Goal: Information Seeking & Learning: Compare options

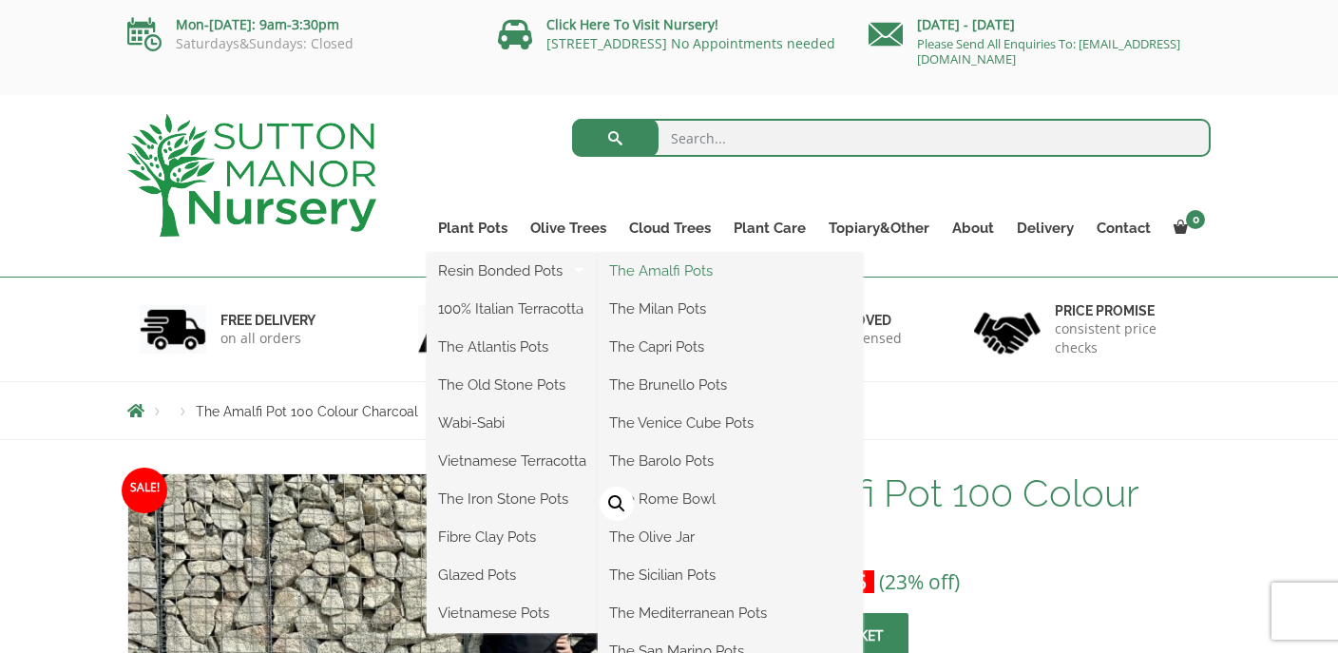
click at [691, 275] on link "The Amalfi Pots" at bounding box center [730, 271] width 265 height 29
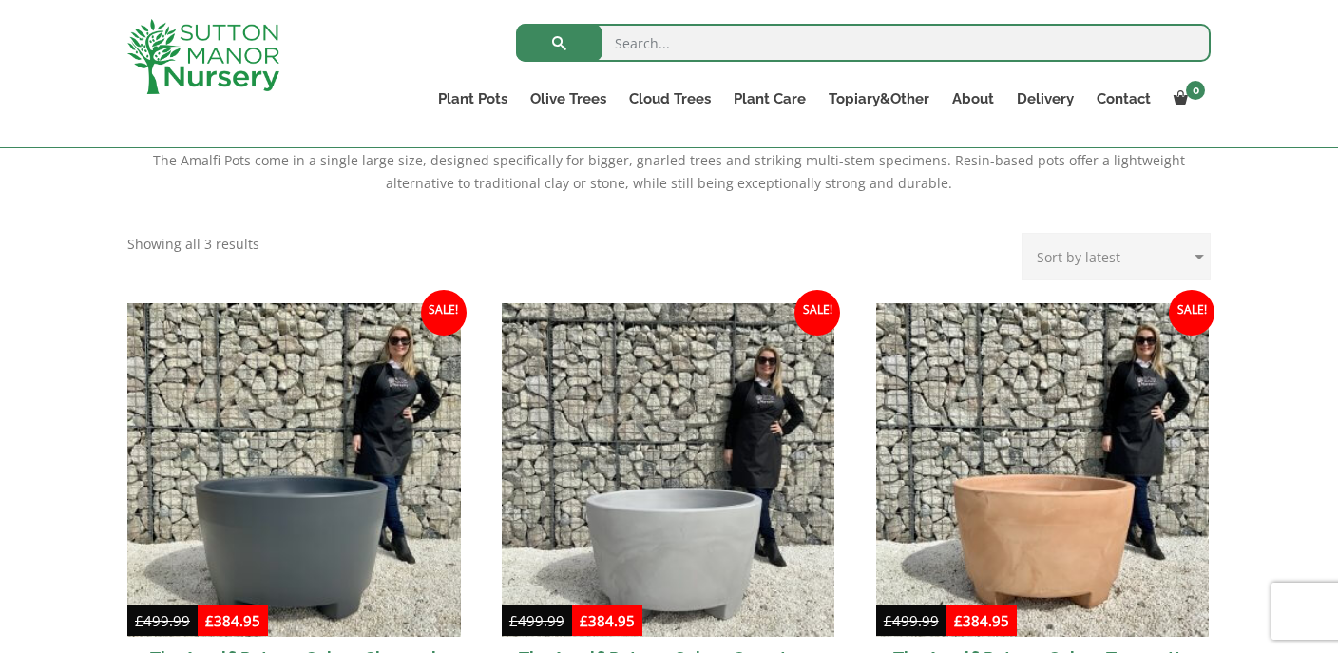
scroll to position [425, 0]
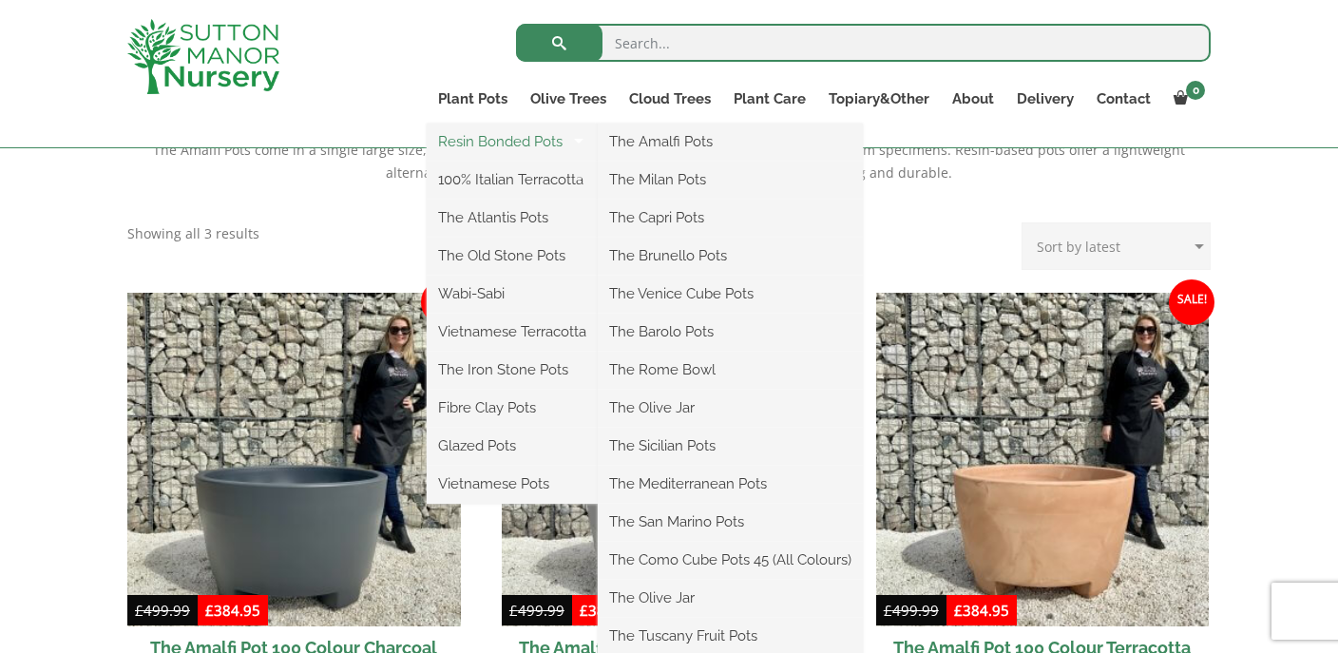
click at [483, 143] on link "Resin Bonded Pots" at bounding box center [512, 141] width 171 height 29
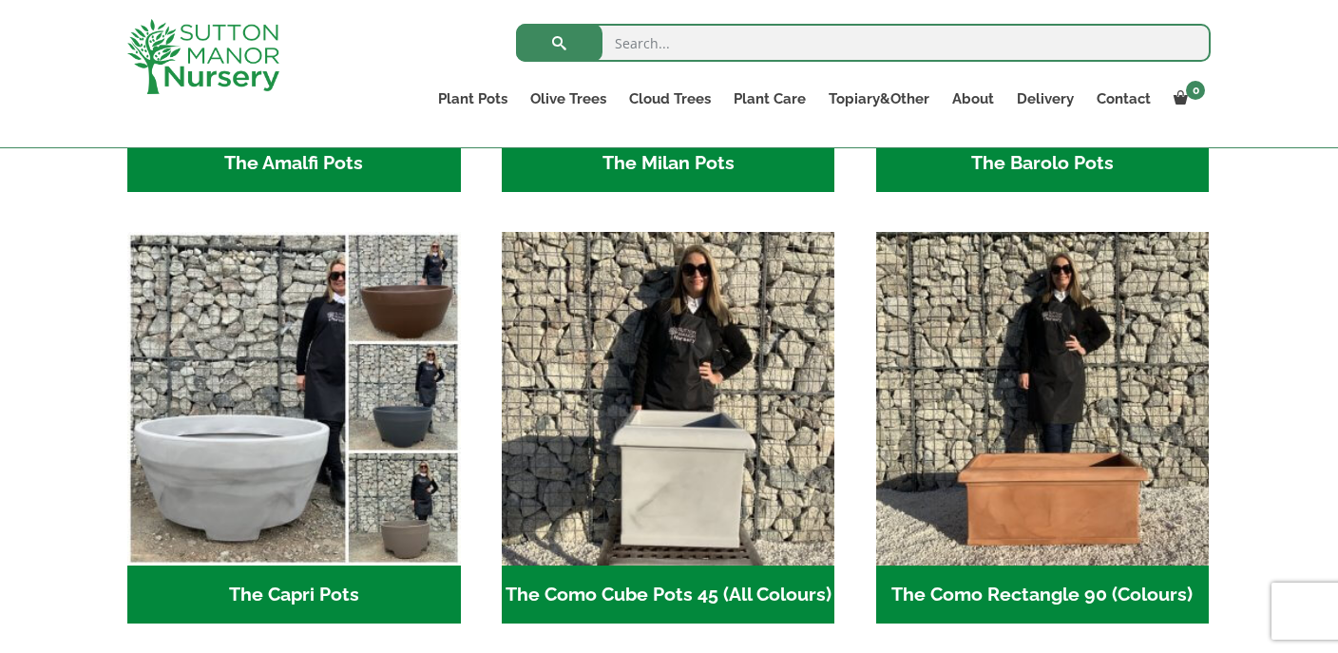
scroll to position [949, 0]
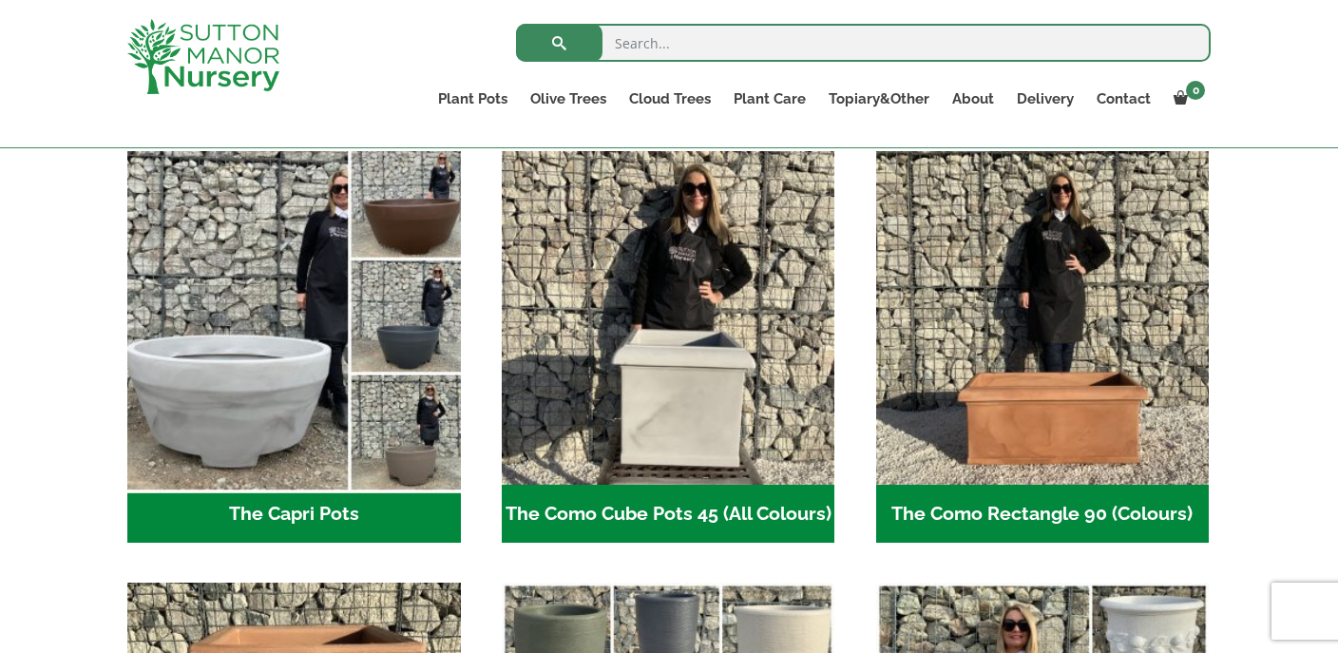
click at [222, 405] on img "Visit product category The Capri Pots" at bounding box center [294, 319] width 350 height 350
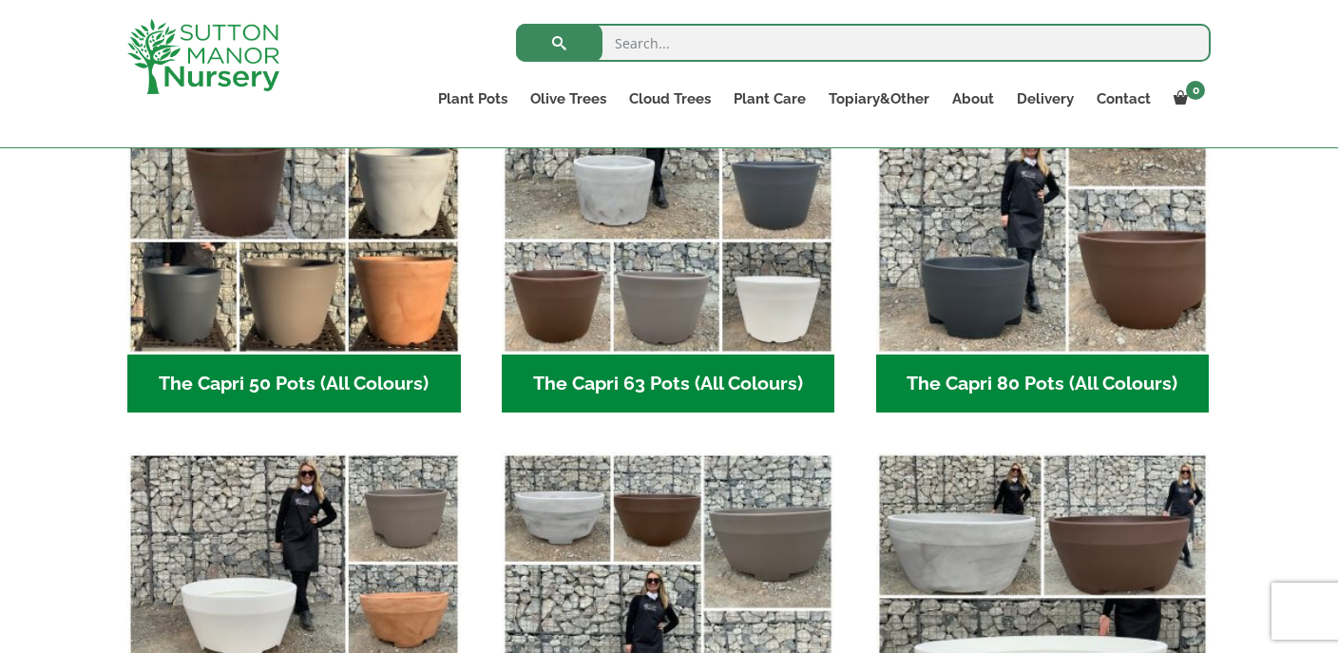
scroll to position [711, 0]
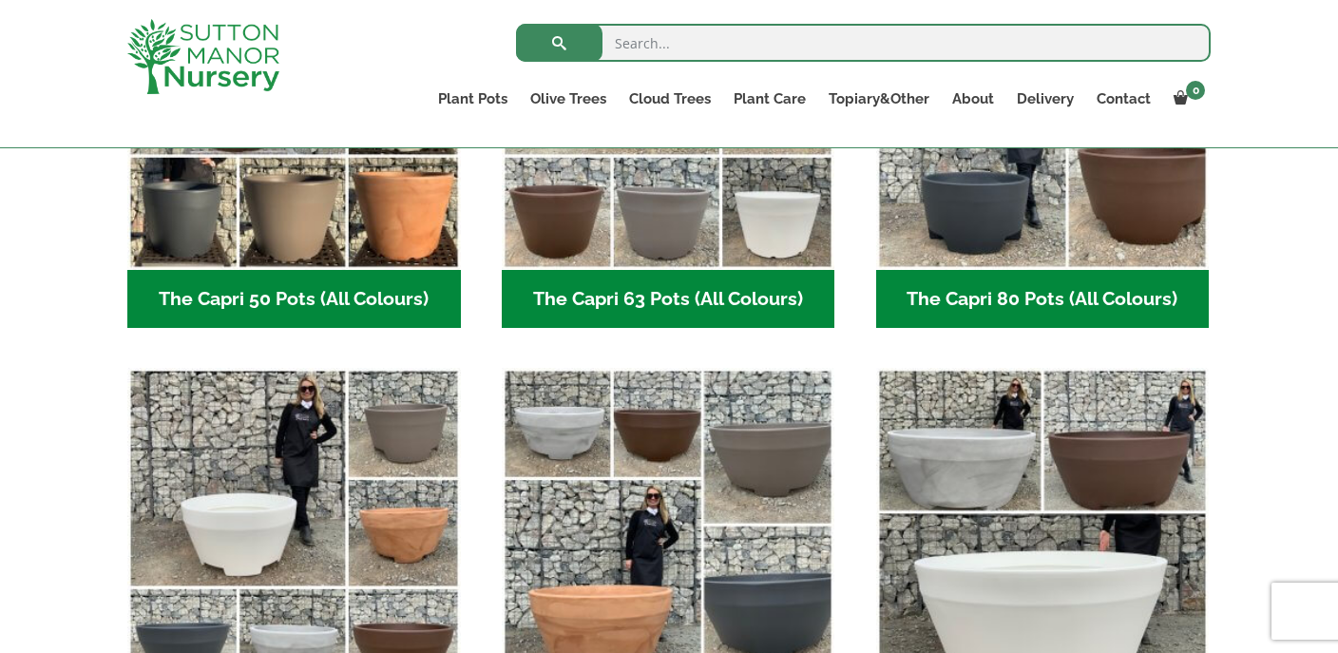
click at [1033, 301] on h2 "The Capri 80 Pots (All Colours) (6)" at bounding box center [1043, 299] width 334 height 59
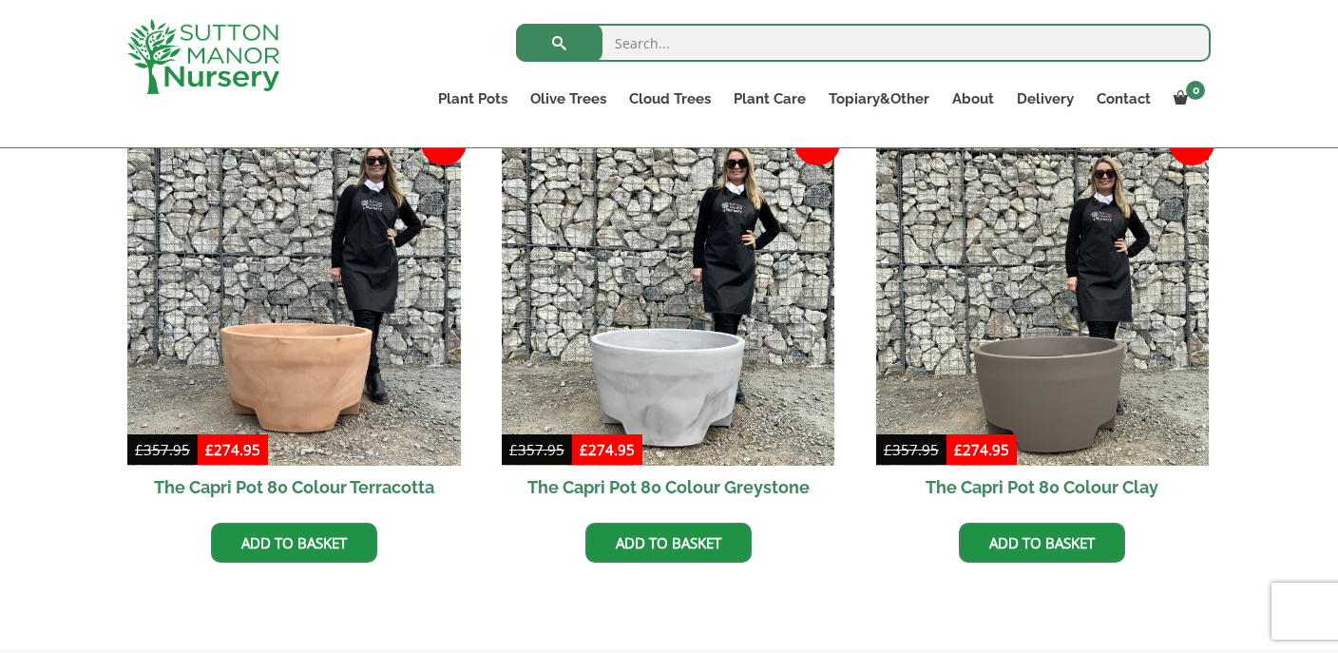
scroll to position [875, 0]
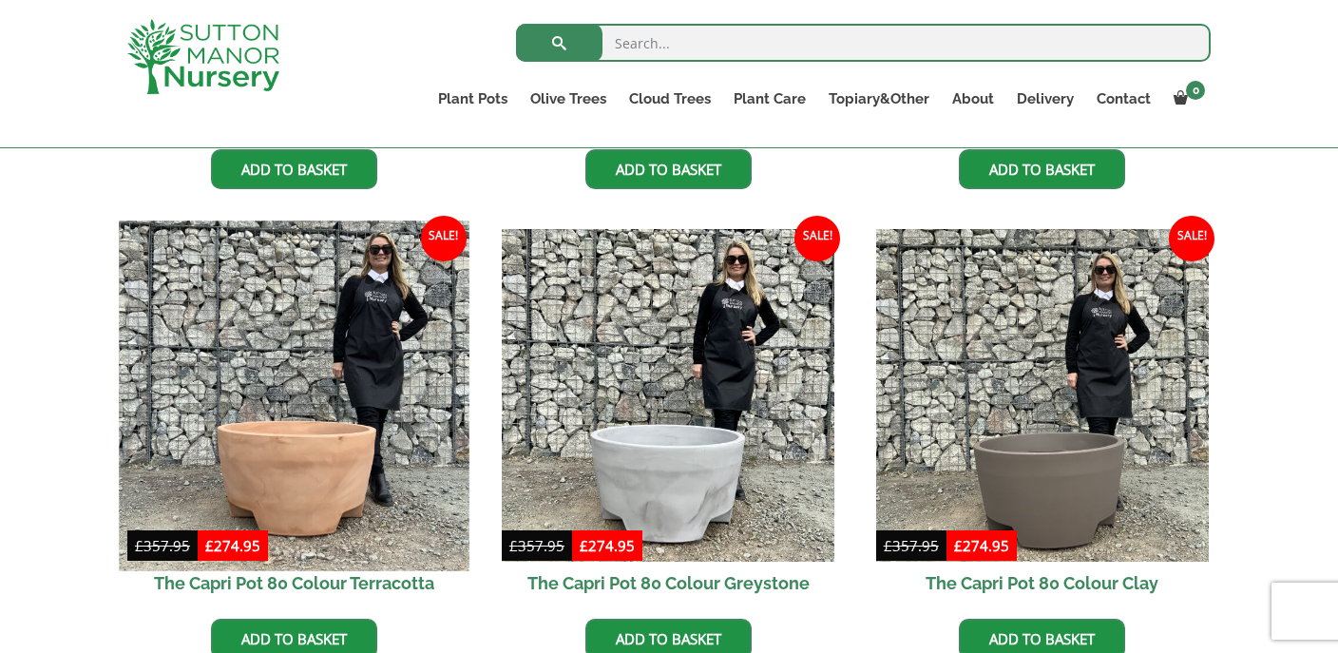
click at [292, 450] on img at bounding box center [294, 395] width 350 height 350
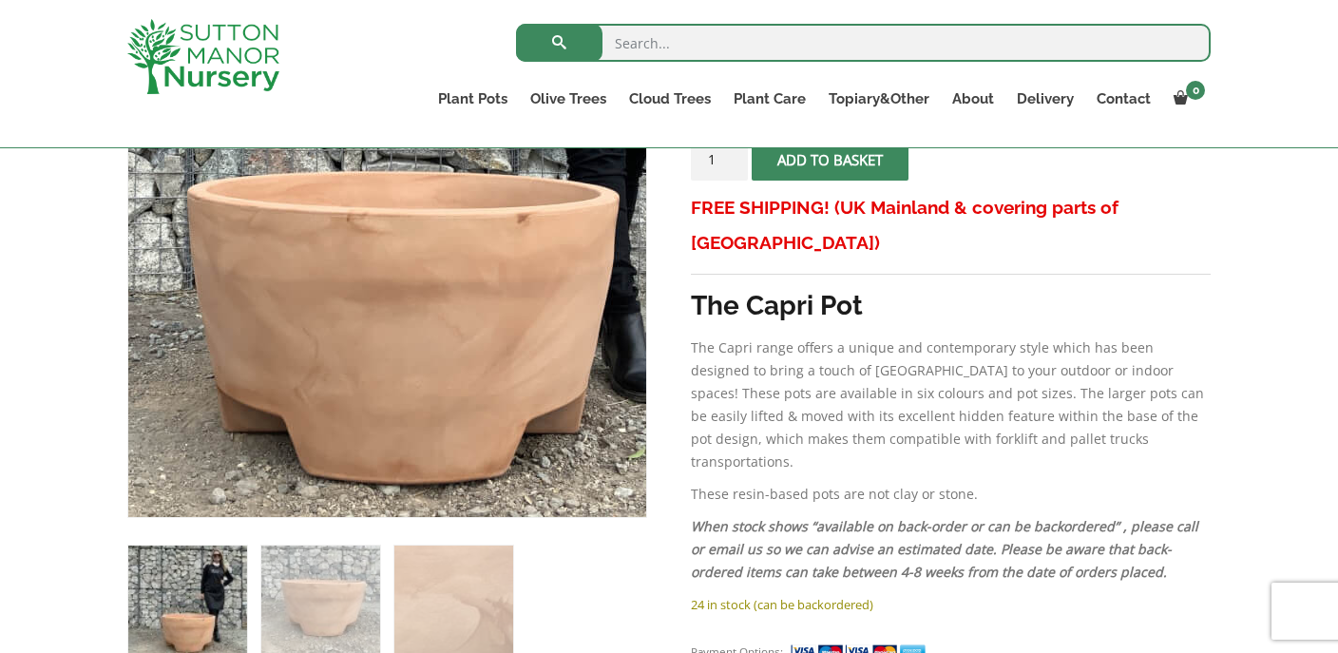
scroll to position [426, 0]
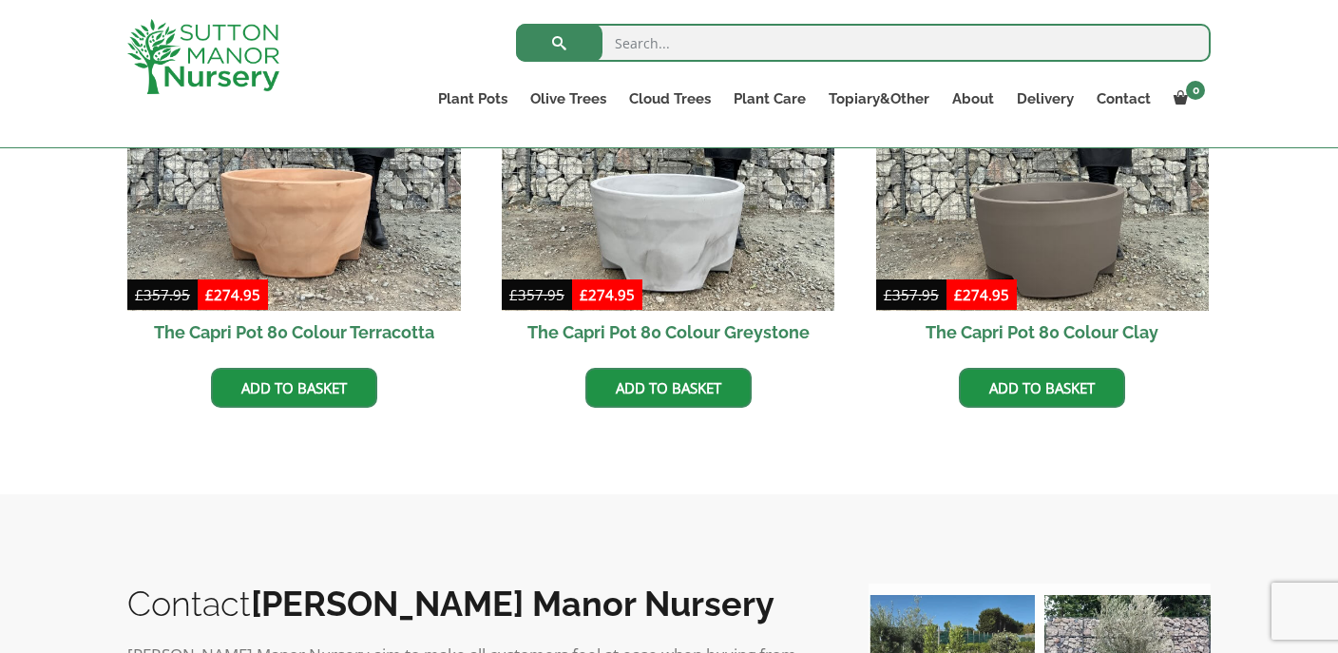
scroll to position [1292, 0]
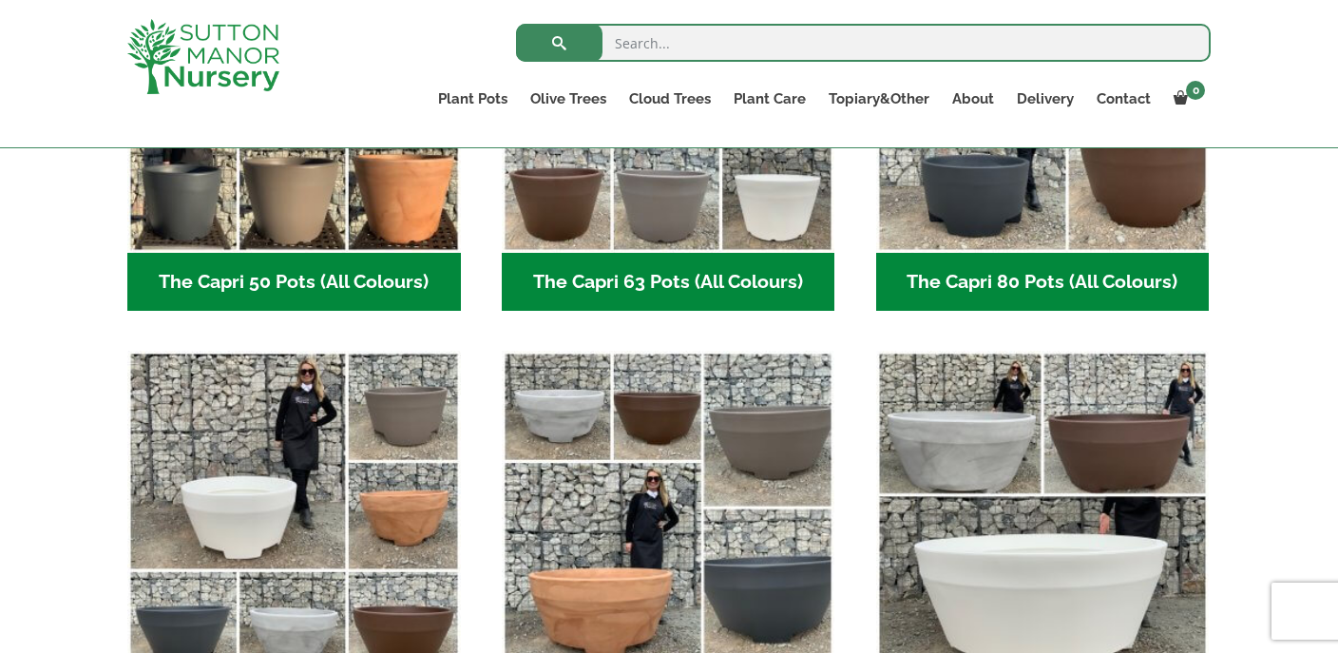
scroll to position [442, 0]
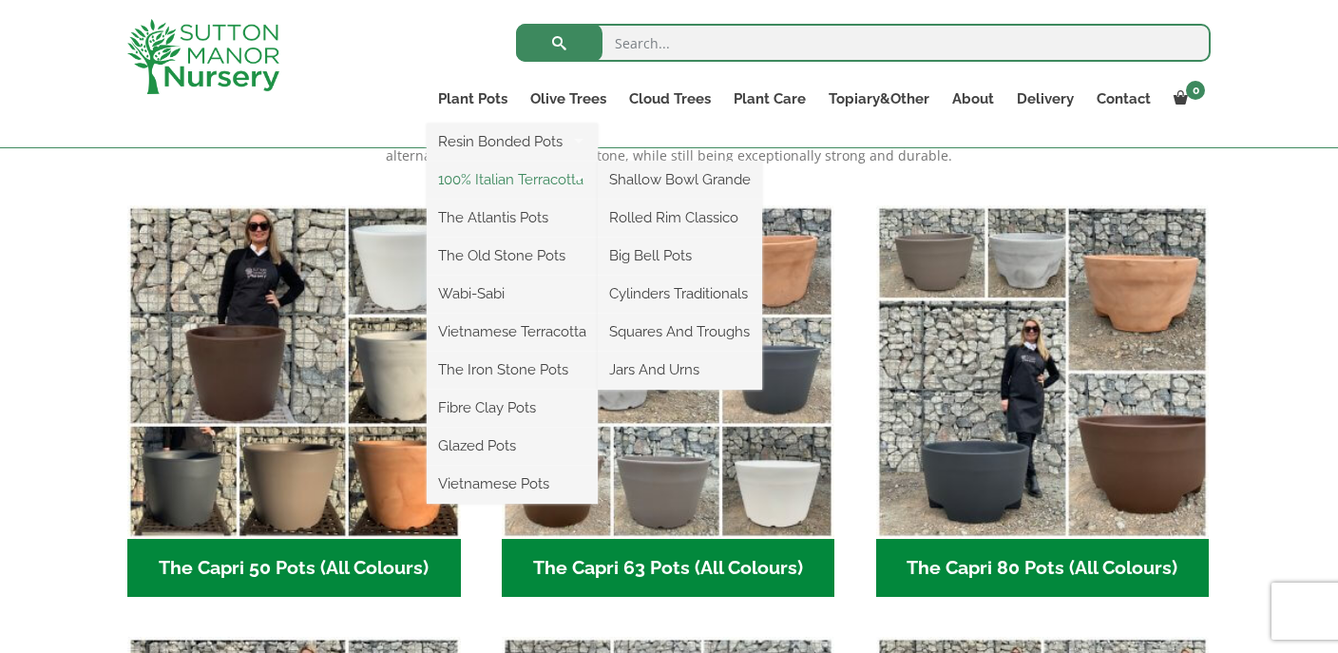
click at [501, 175] on link "100% Italian Terracotta" at bounding box center [512, 179] width 171 height 29
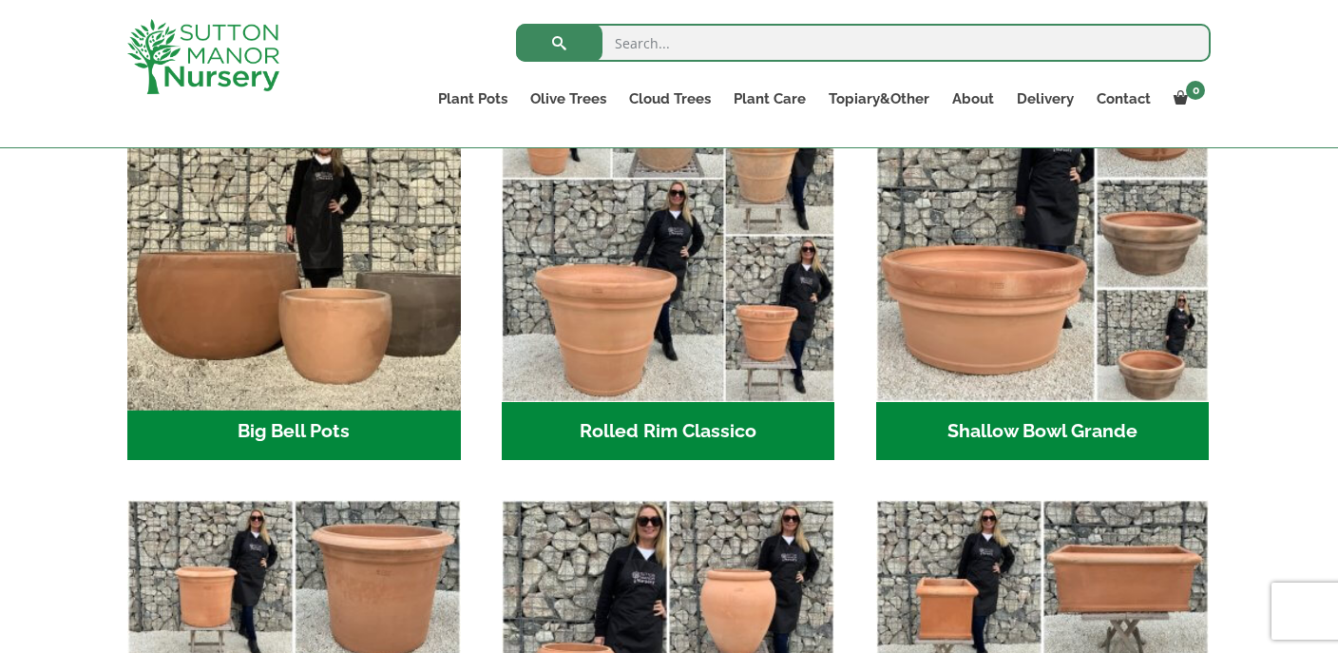
scroll to position [540, 0]
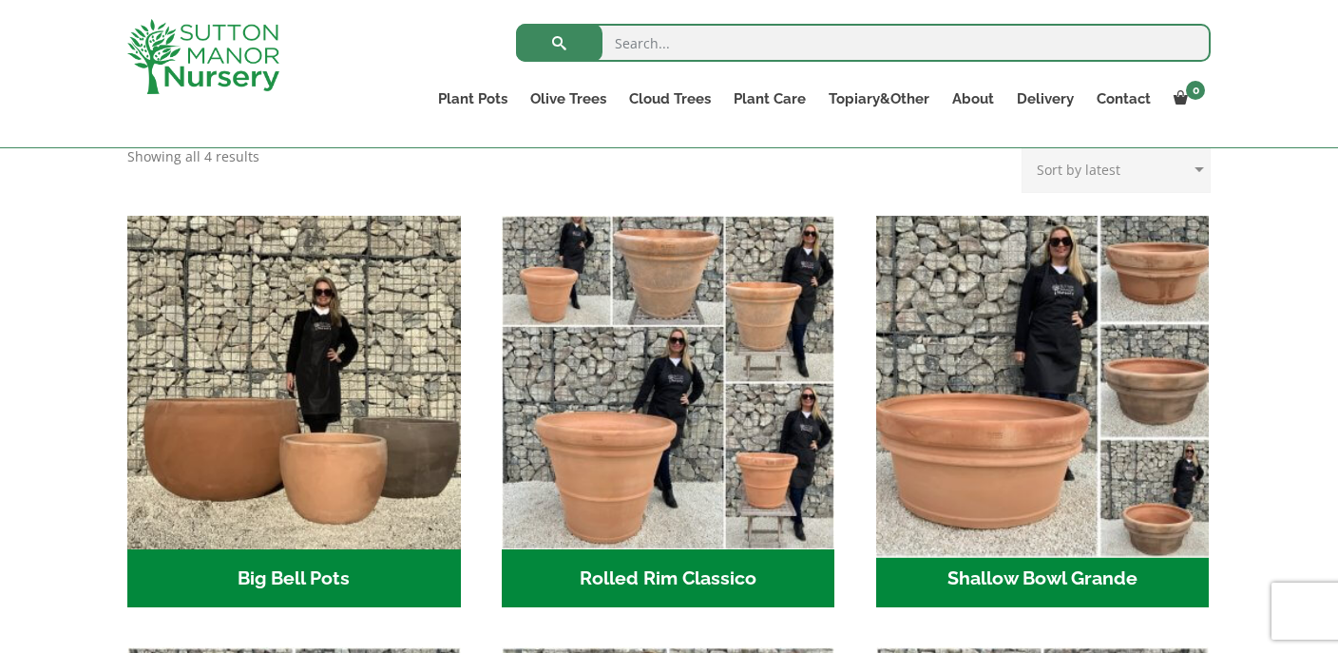
click at [1025, 483] on img "Visit product category Shallow Bowl Grande" at bounding box center [1043, 382] width 350 height 350
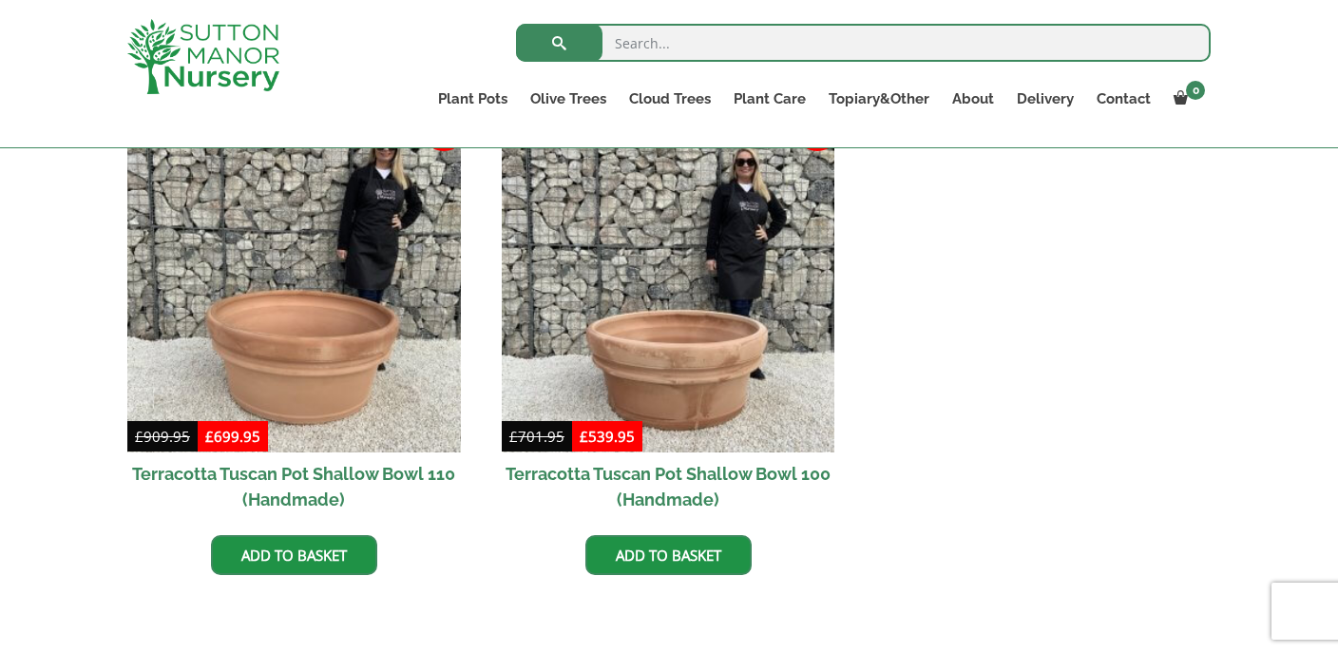
scroll to position [735, 0]
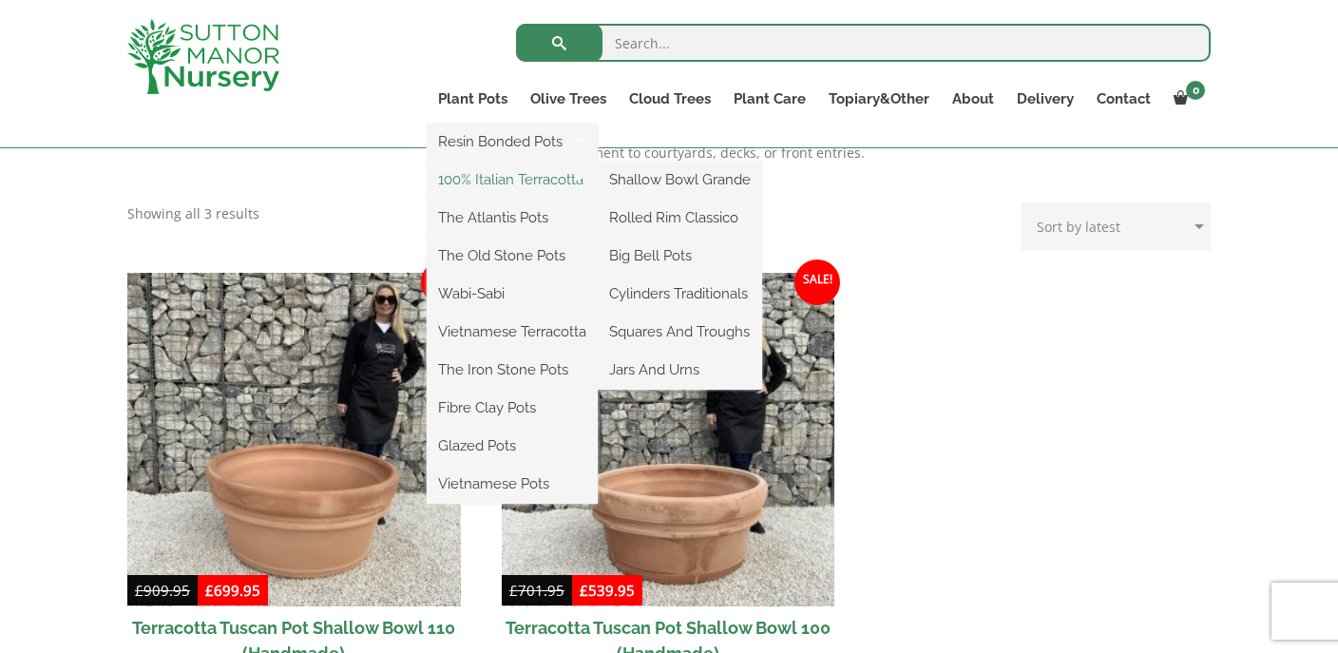
click at [496, 182] on link "100% Italian Terracotta" at bounding box center [512, 179] width 171 height 29
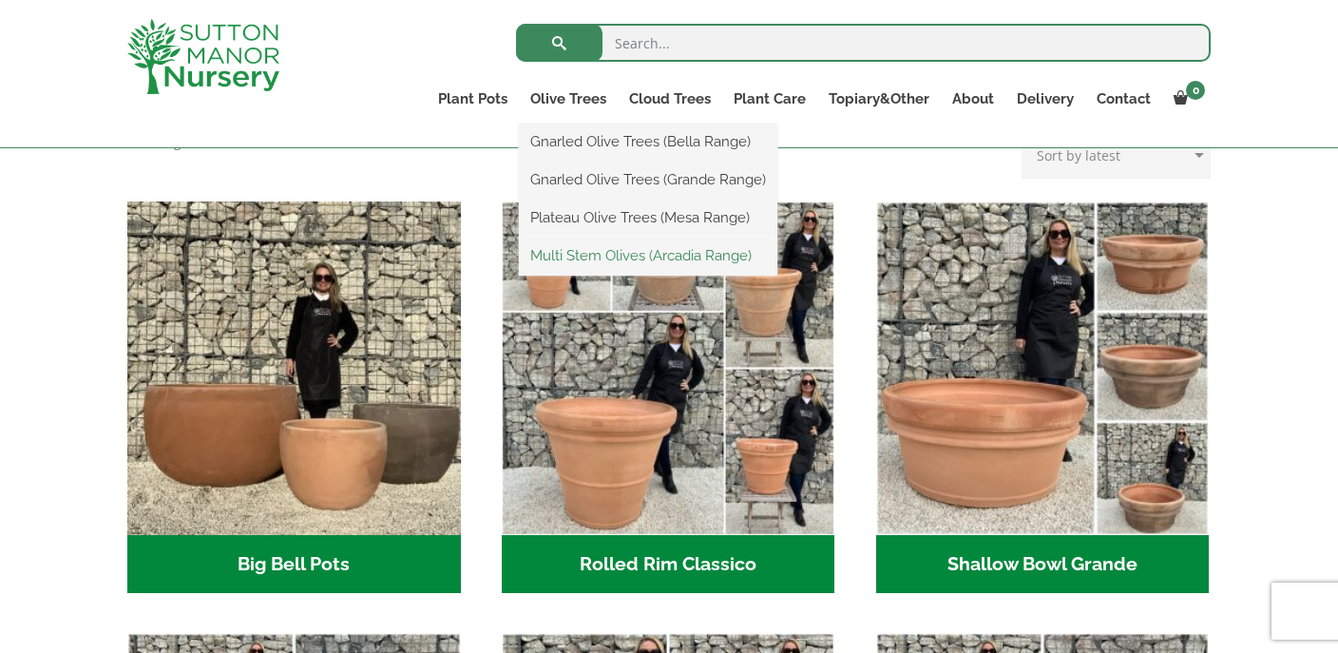
scroll to position [581, 0]
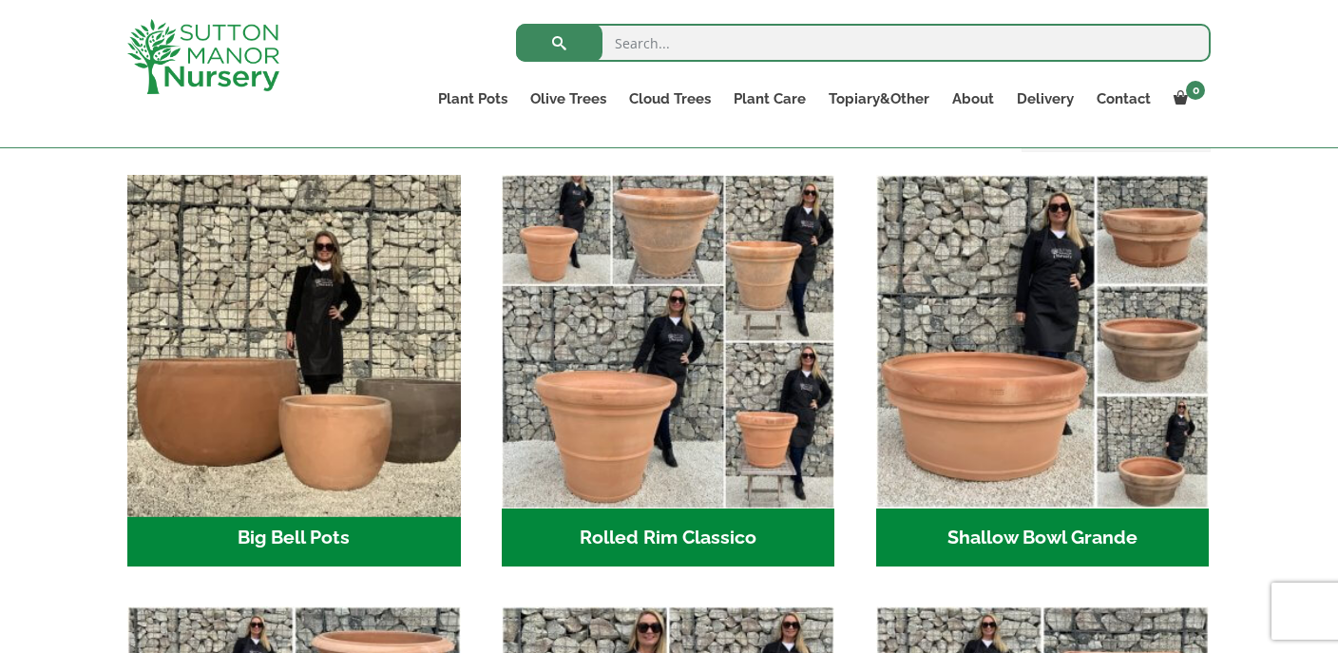
click at [341, 452] on img "Visit product category Big Bell Pots" at bounding box center [294, 341] width 350 height 350
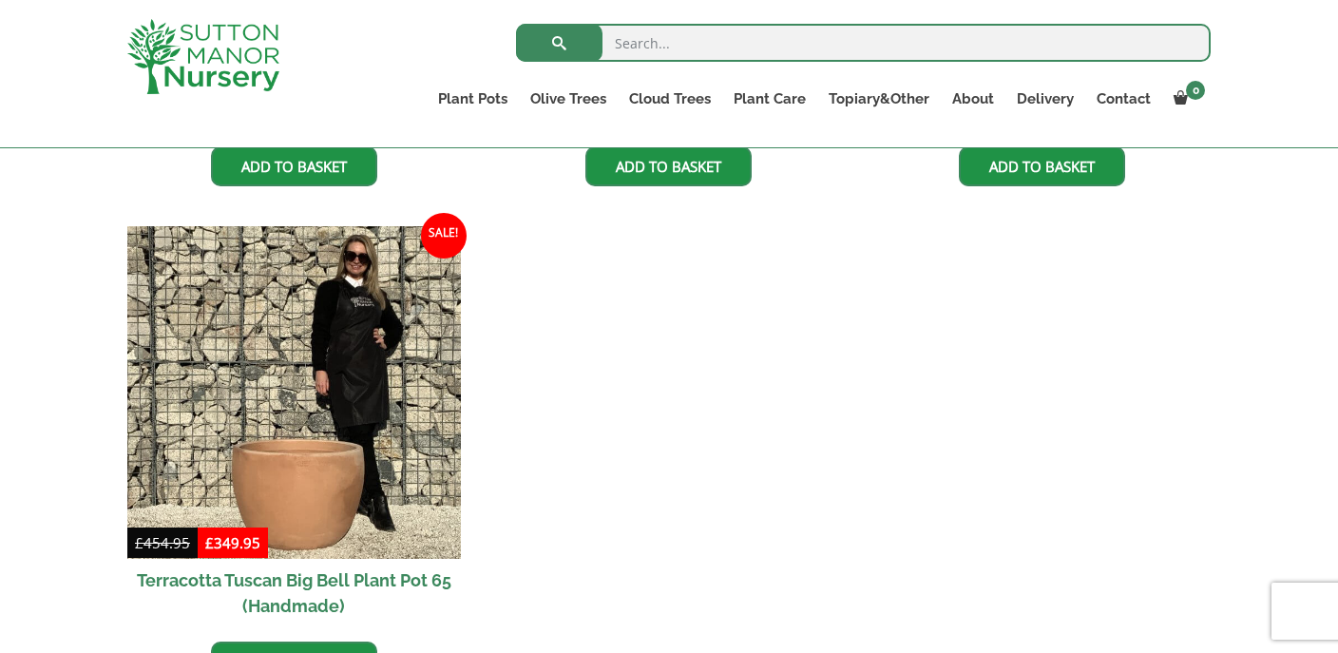
scroll to position [1923, 0]
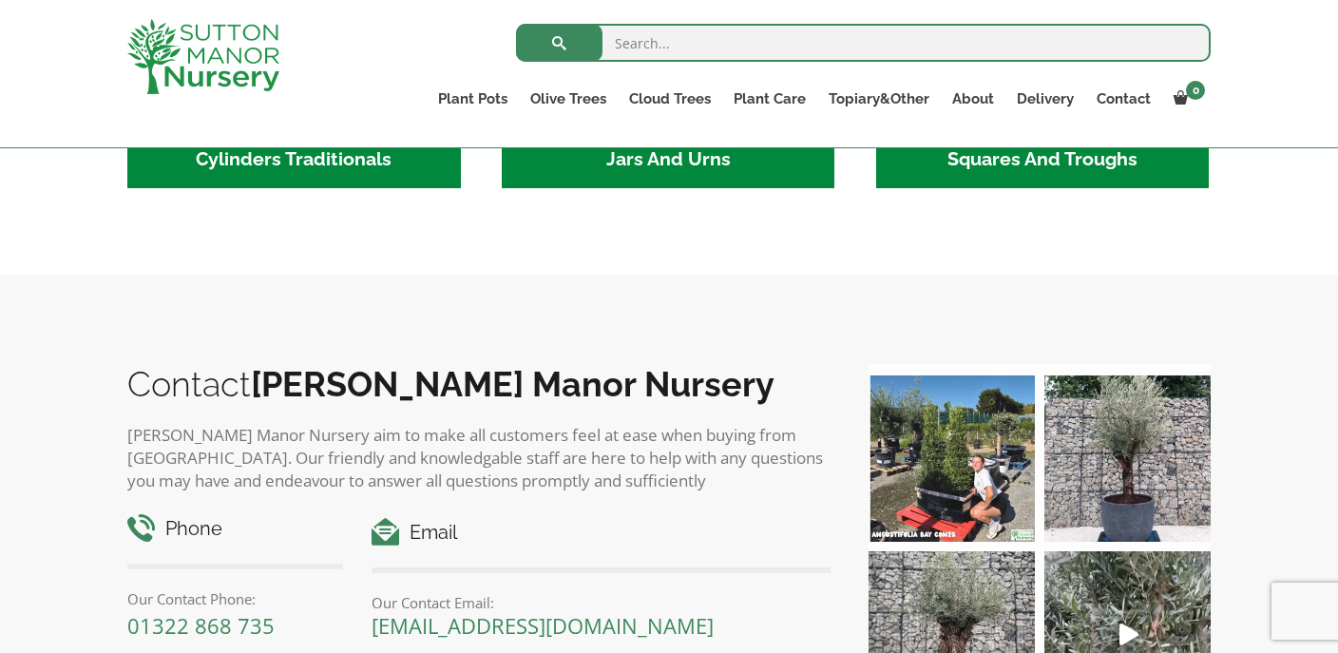
scroll to position [1387, 0]
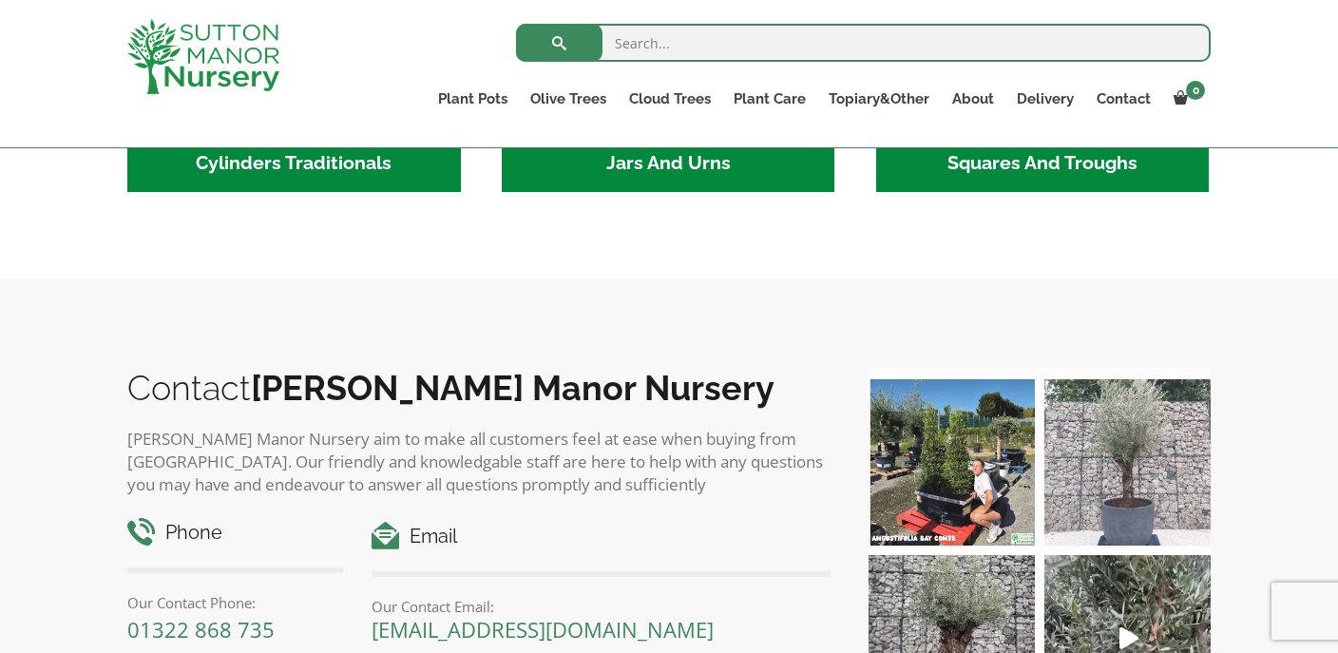
click at [1154, 510] on img at bounding box center [1127, 462] width 166 height 166
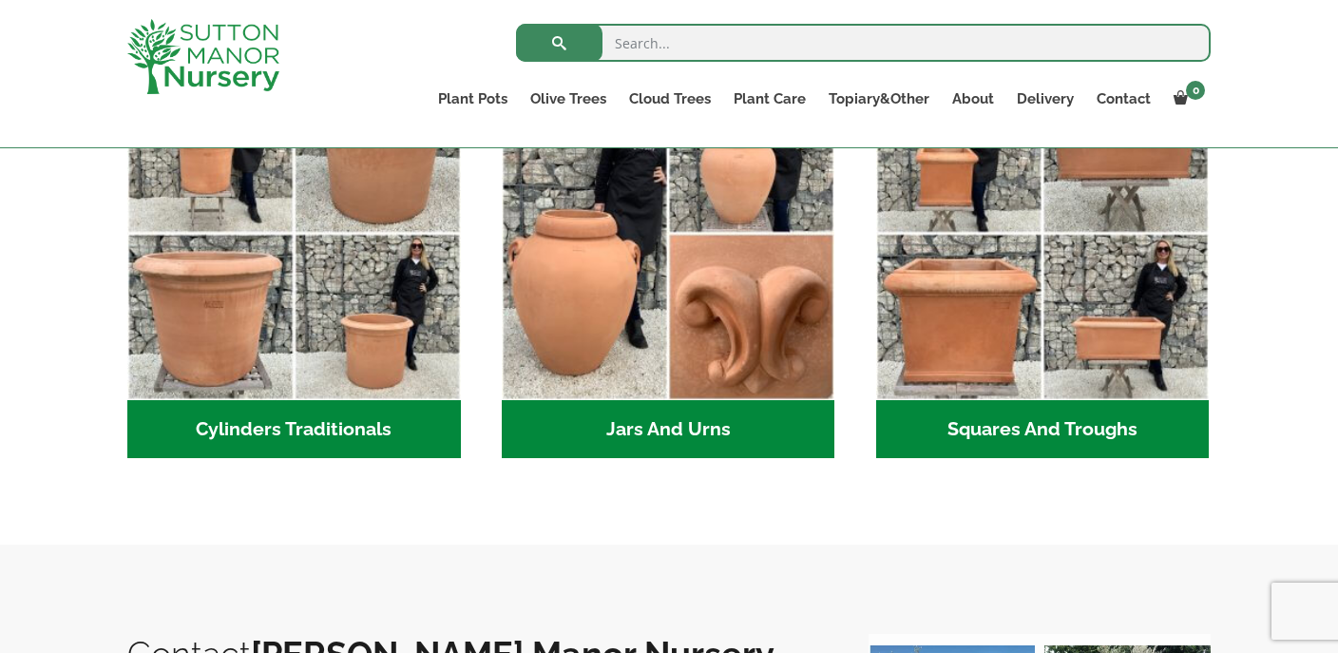
scroll to position [1013, 0]
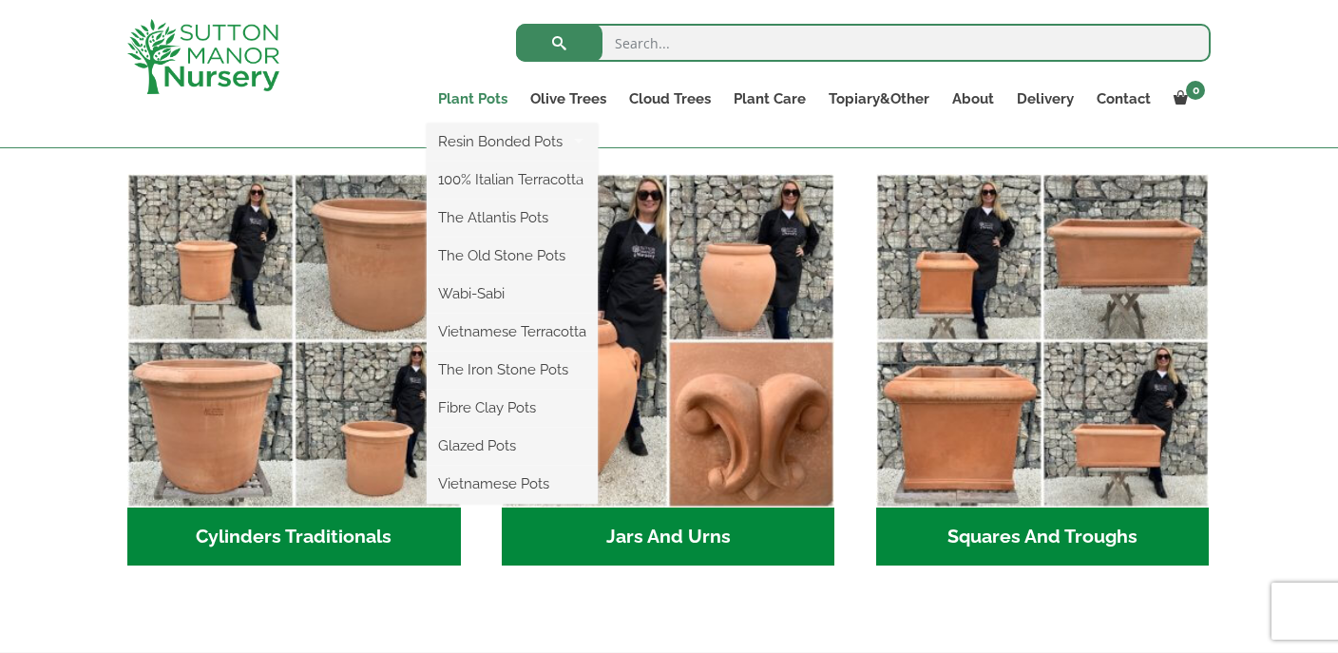
click at [483, 100] on link "Plant Pots" at bounding box center [473, 99] width 92 height 27
click at [478, 221] on link "The Atlantis Pots" at bounding box center [512, 217] width 171 height 29
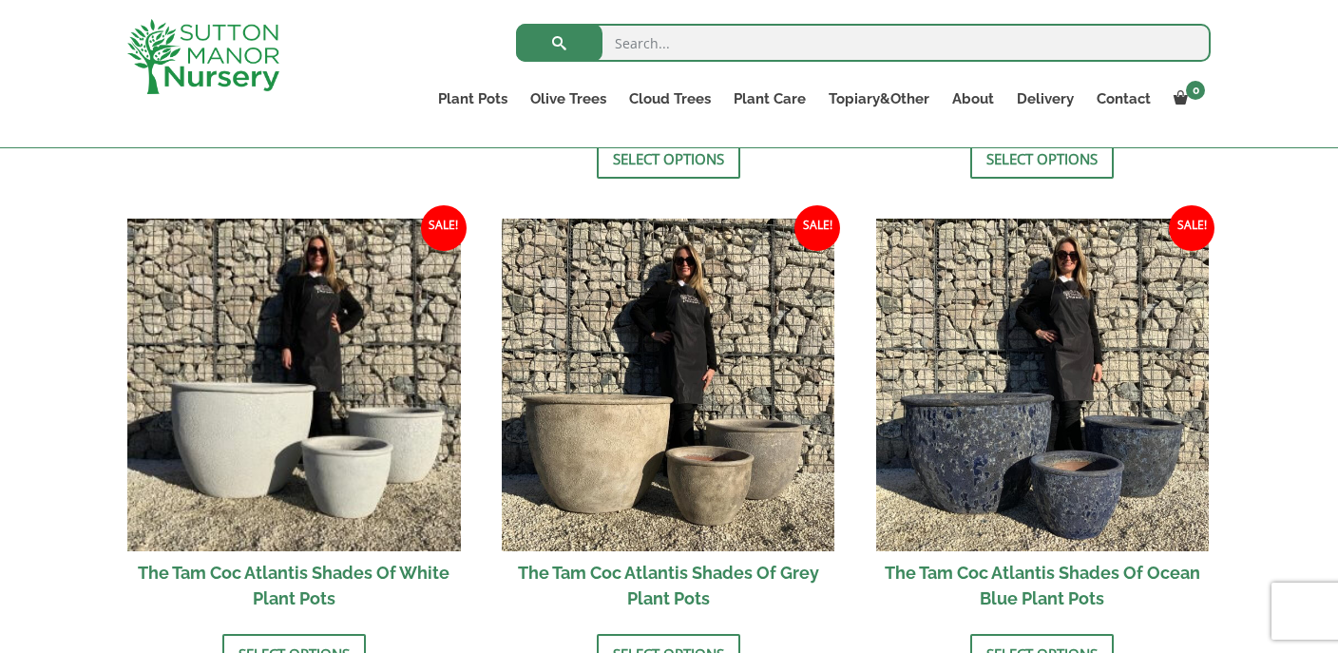
scroll to position [1014, 0]
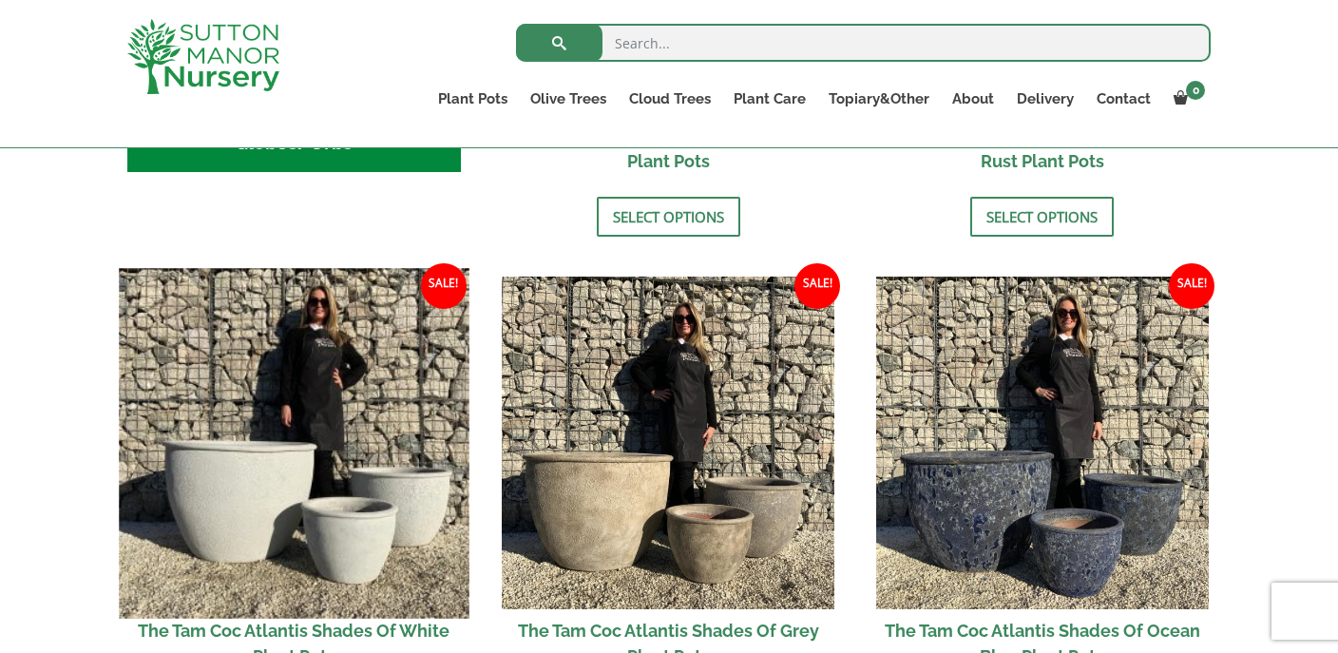
click at [336, 469] on img at bounding box center [294, 443] width 350 height 350
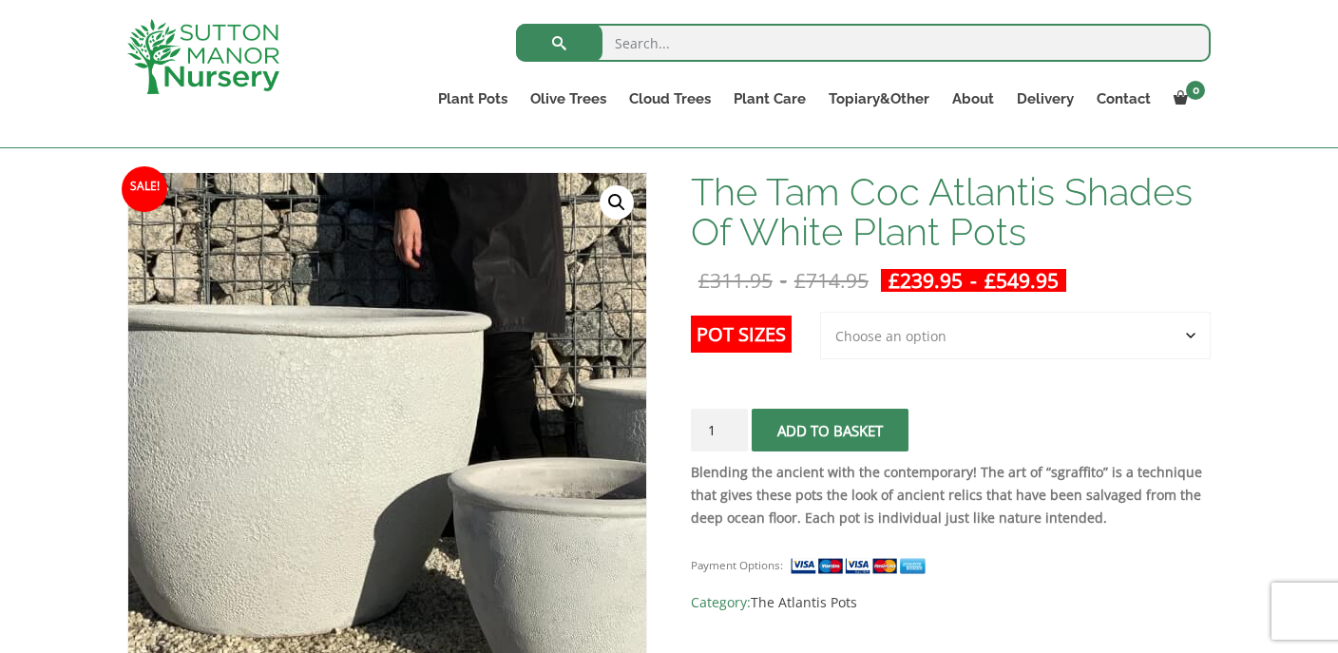
scroll to position [214, 0]
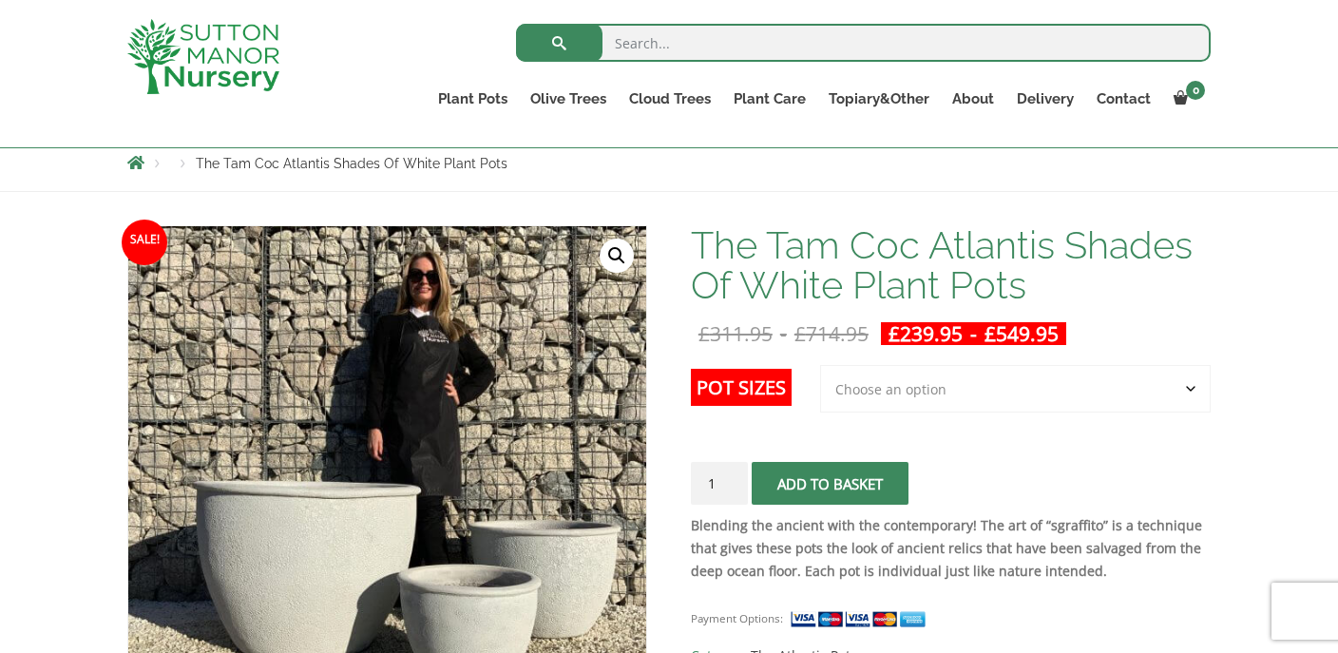
click at [911, 382] on select "Choose an option 3rd to Largest Pot In The Picture 2nd to Largest Pot In The Pi…" at bounding box center [1015, 389] width 391 height 48
select select "2nd to Largest Pot In The Picture"
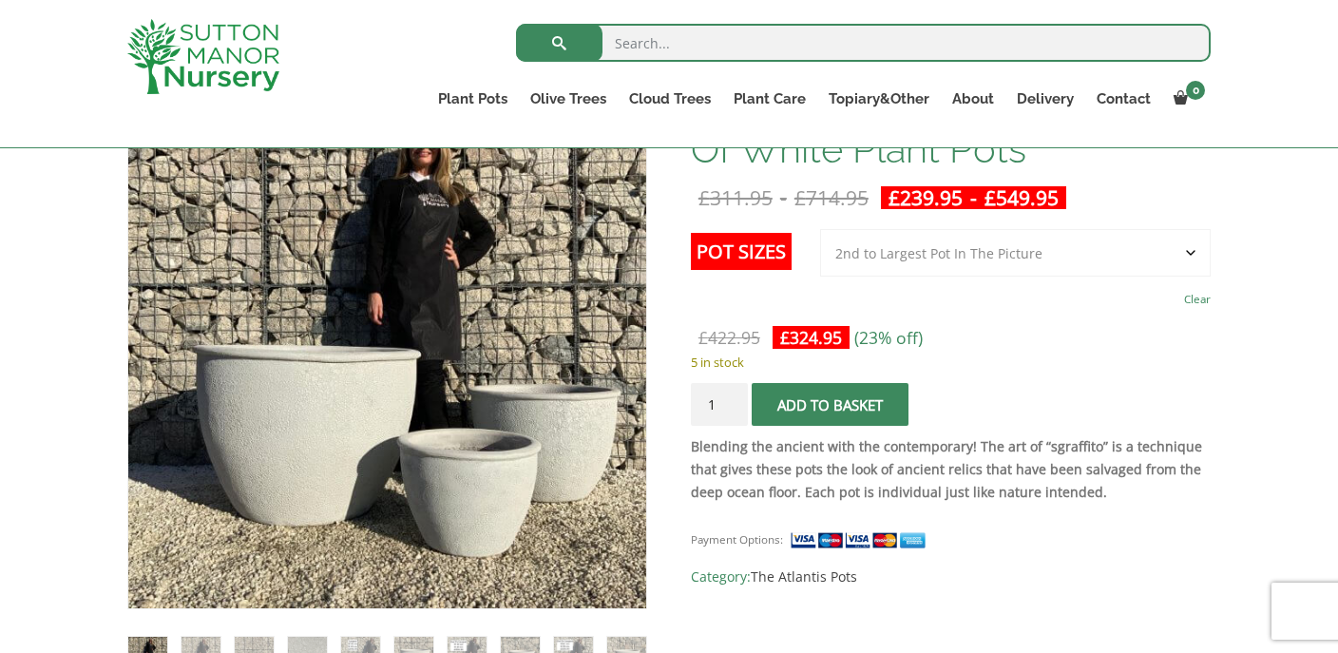
scroll to position [485, 0]
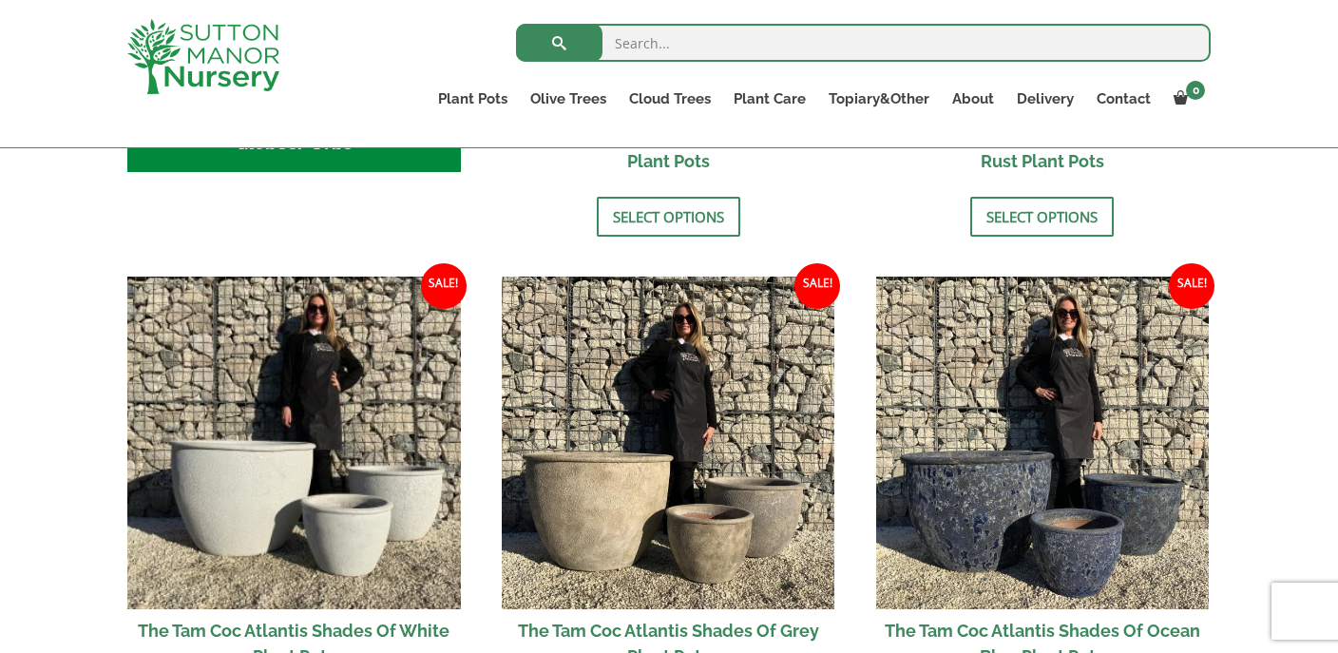
scroll to position [1014, 0]
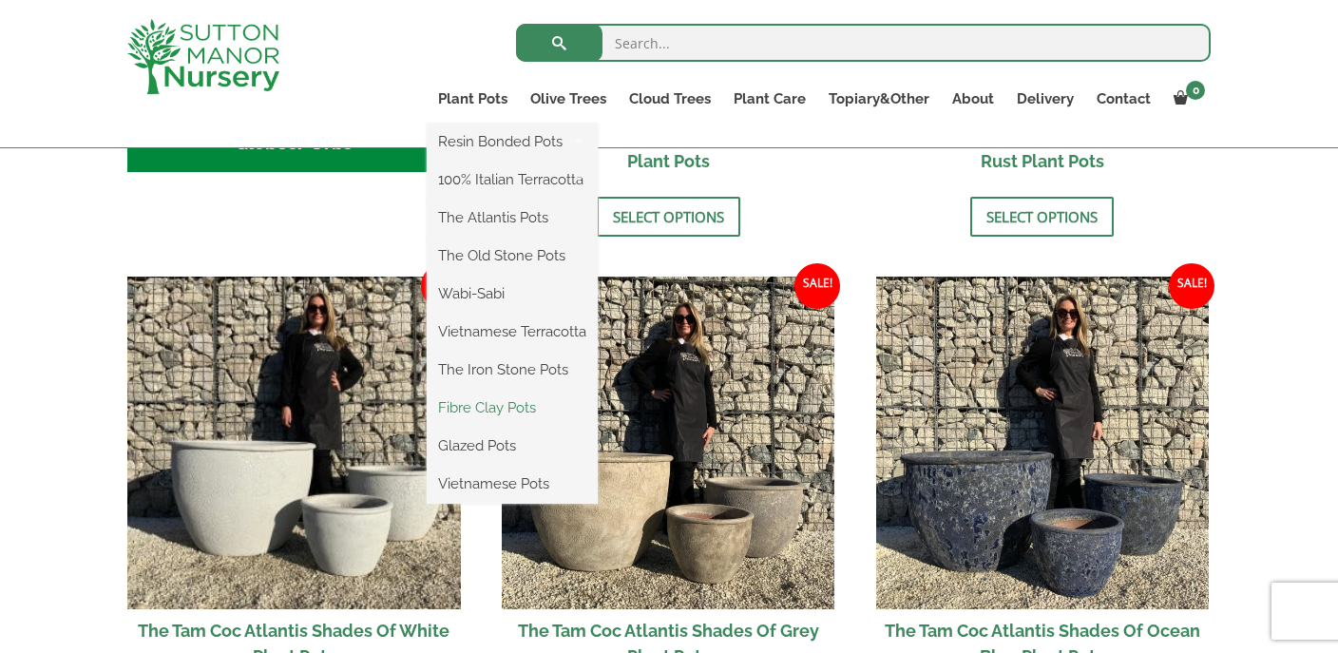
click at [473, 412] on link "Fibre Clay Pots" at bounding box center [512, 407] width 171 height 29
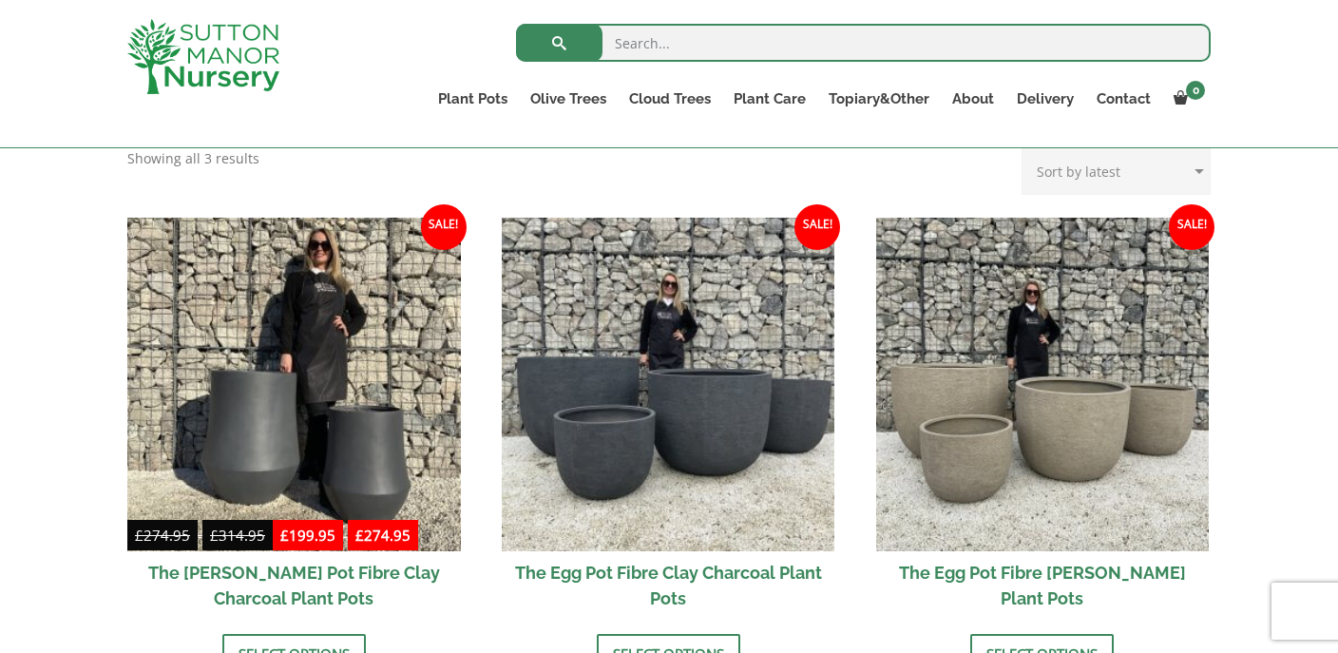
scroll to position [585, 0]
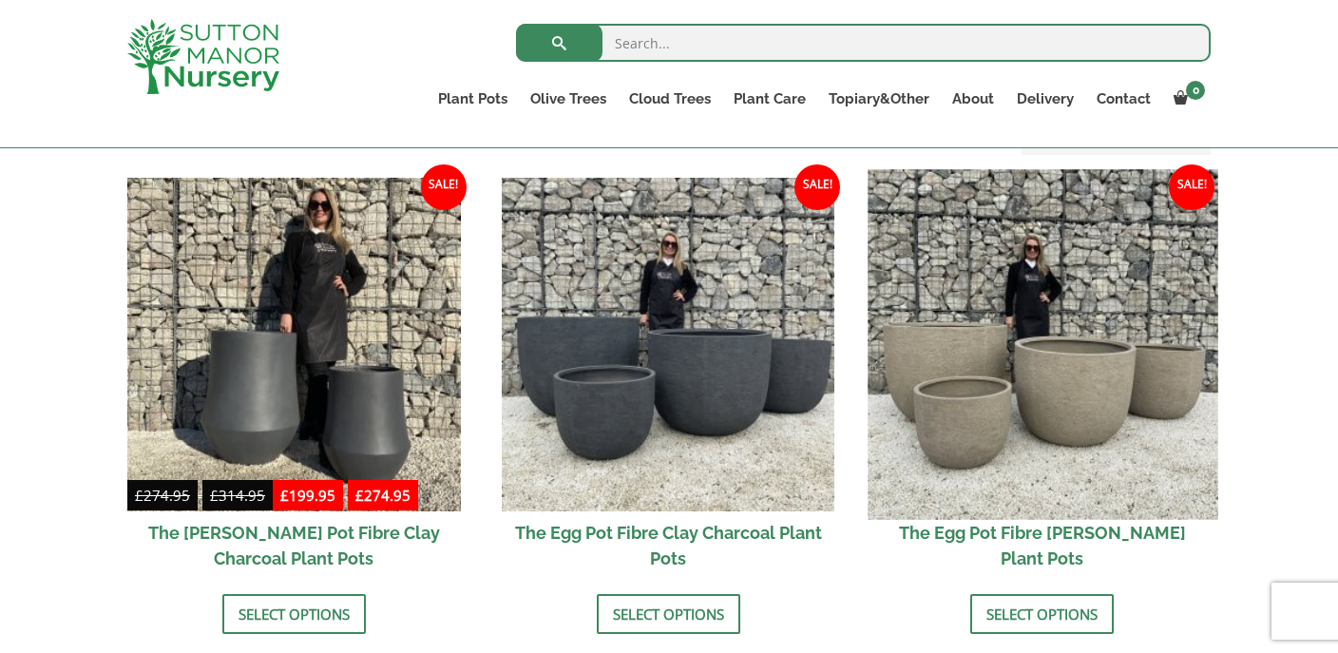
click at [1080, 420] on img at bounding box center [1043, 344] width 350 height 350
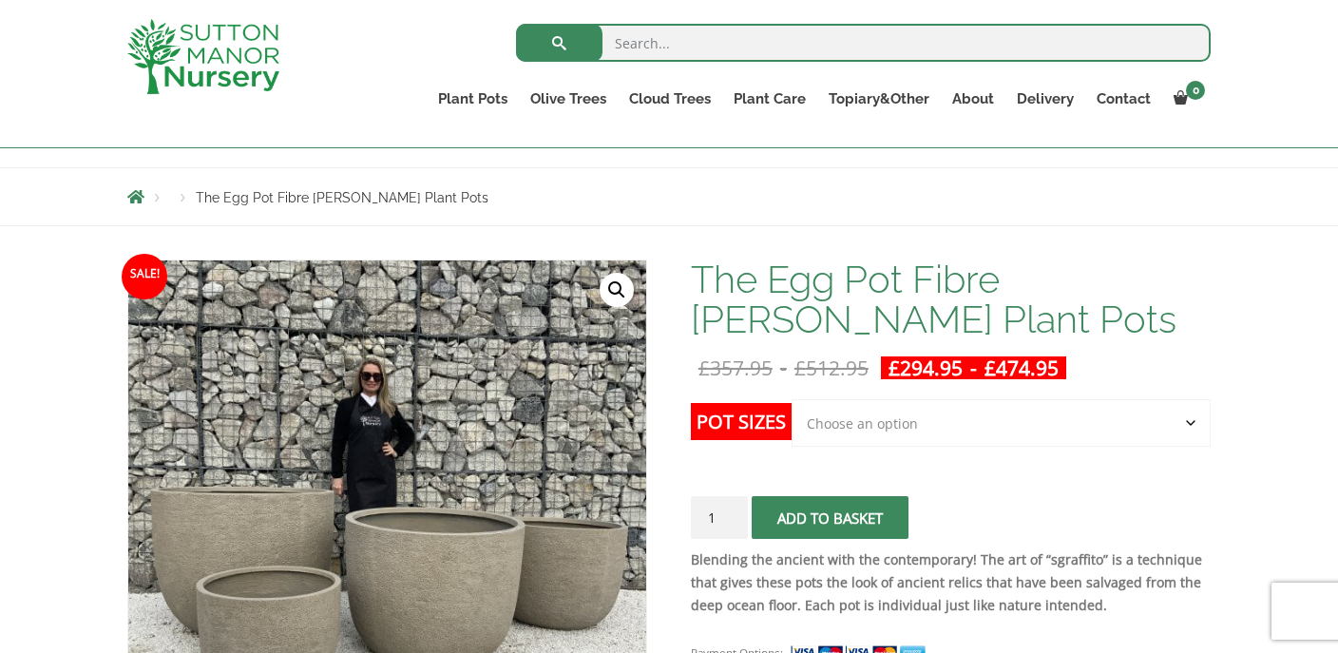
scroll to position [285, 0]
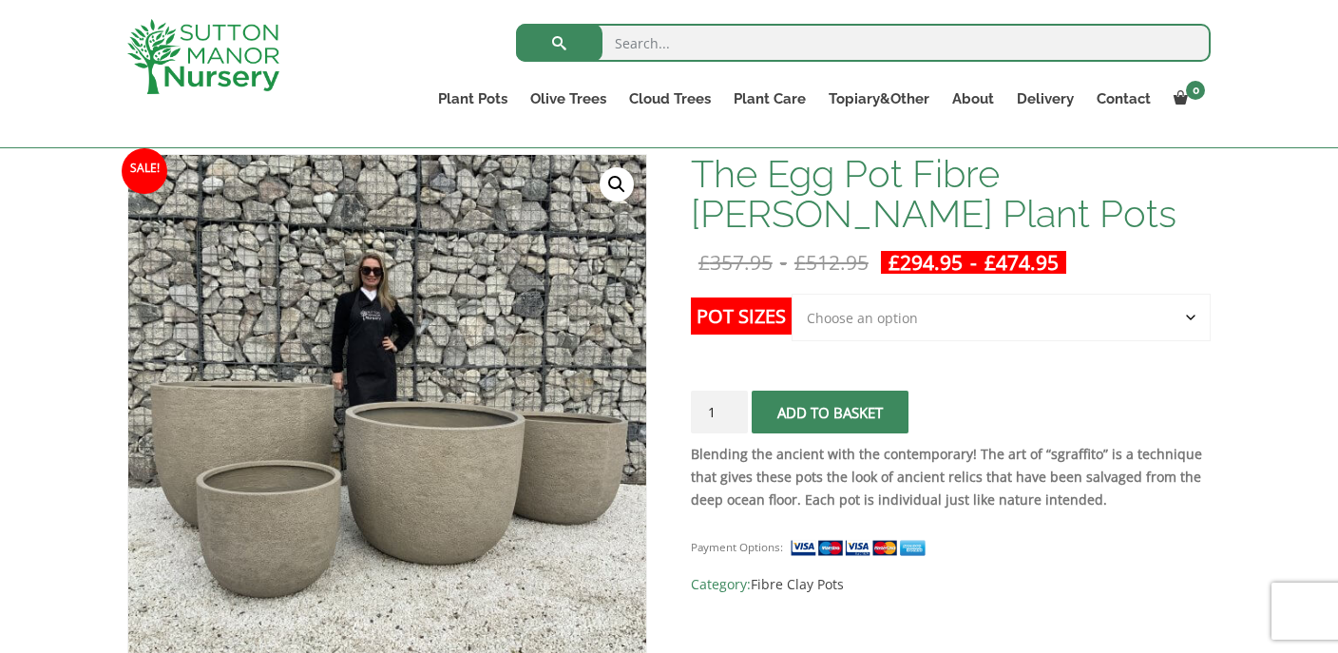
click at [857, 322] on select "Choose an option Click here to buy the 5th To Largest Pot In The Picture Click …" at bounding box center [1001, 318] width 419 height 48
select select "Click here to buy the 2nd To Largest Pot In The Picture"
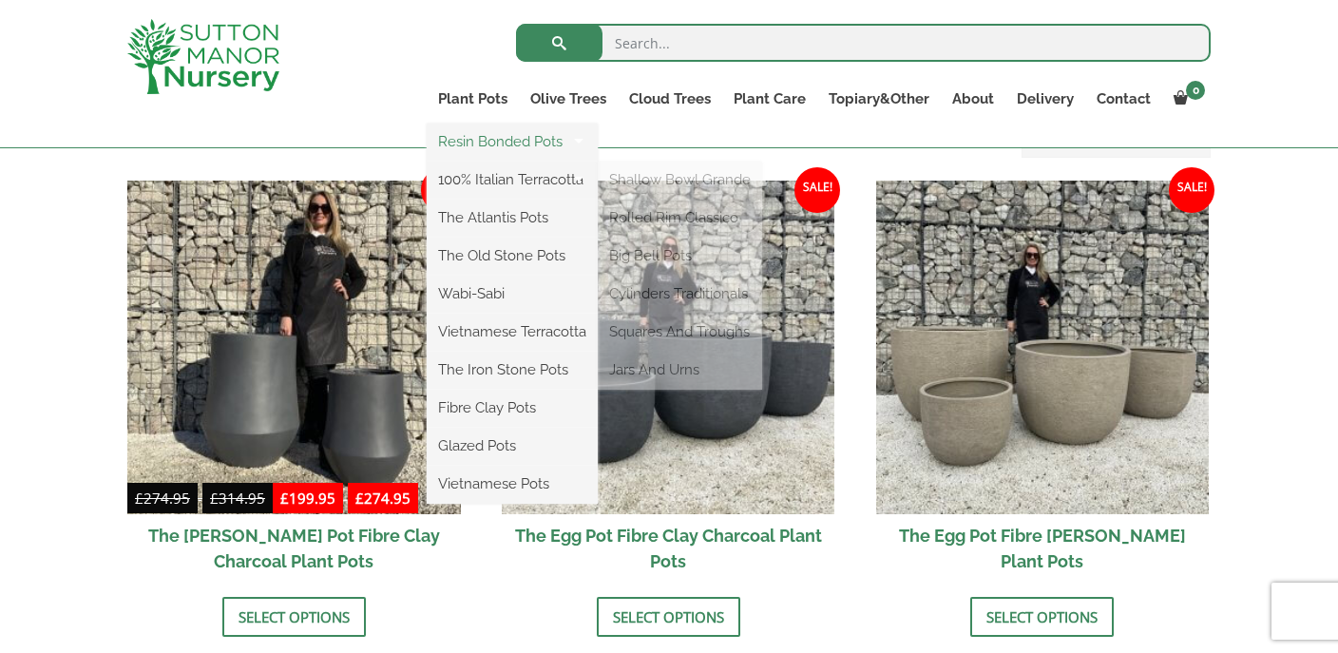
click at [498, 147] on link "Resin Bonded Pots" at bounding box center [512, 141] width 171 height 29
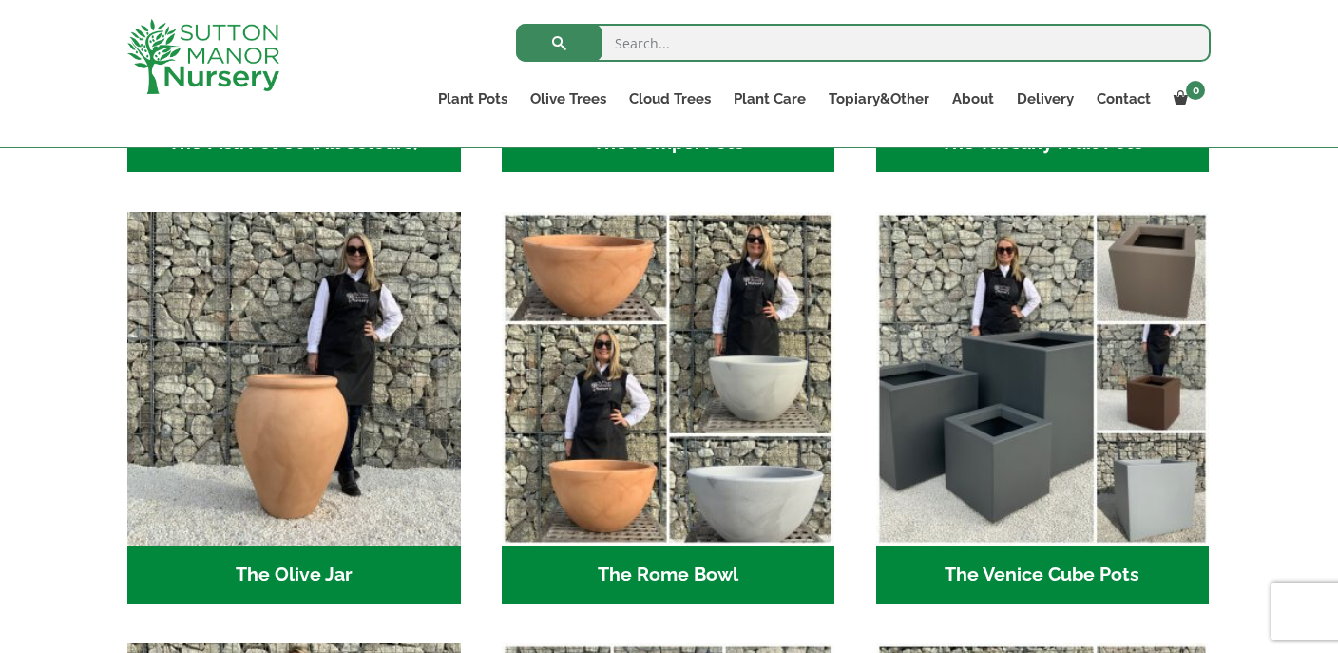
scroll to position [1770, 0]
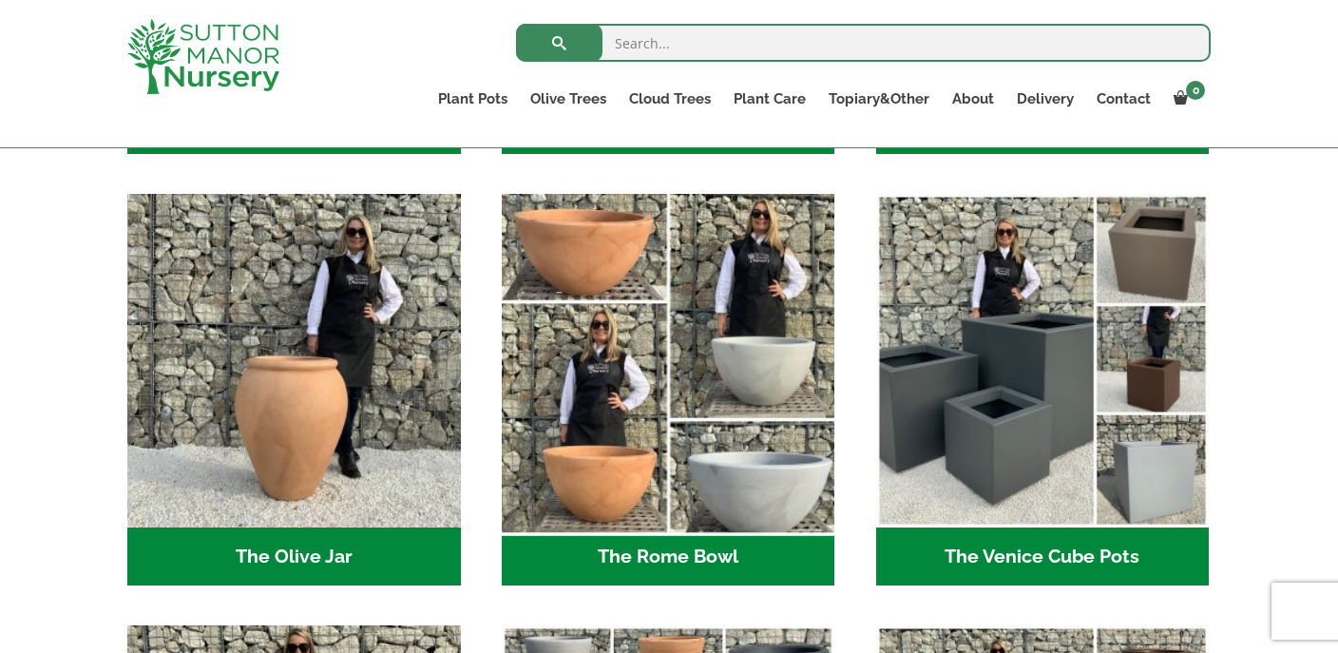
click at [756, 462] on img "Visit product category The Rome Bowl" at bounding box center [668, 361] width 350 height 350
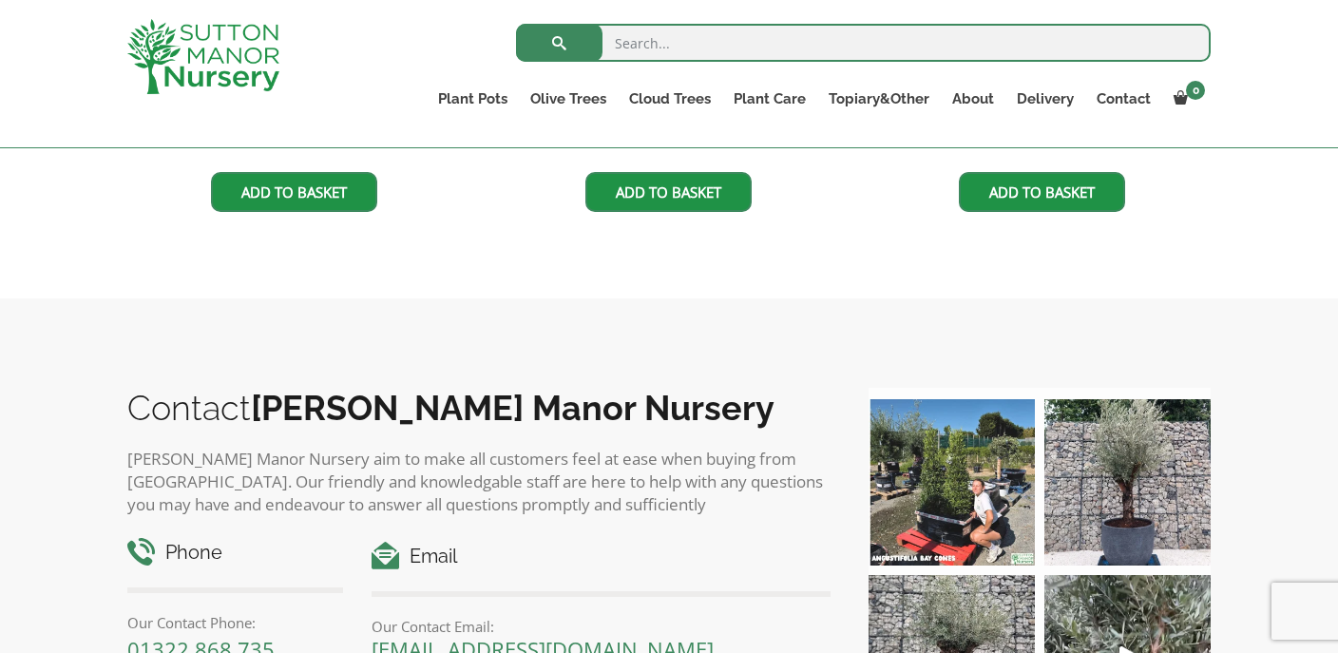
scroll to position [946, 0]
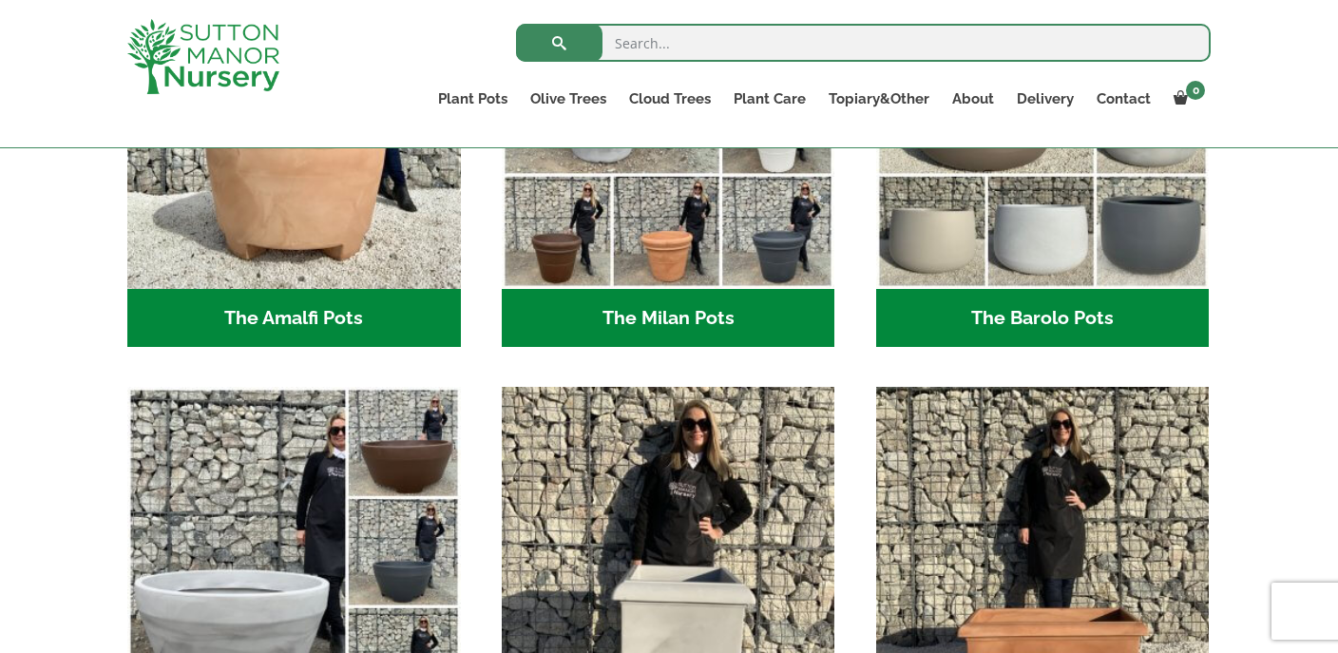
scroll to position [602, 0]
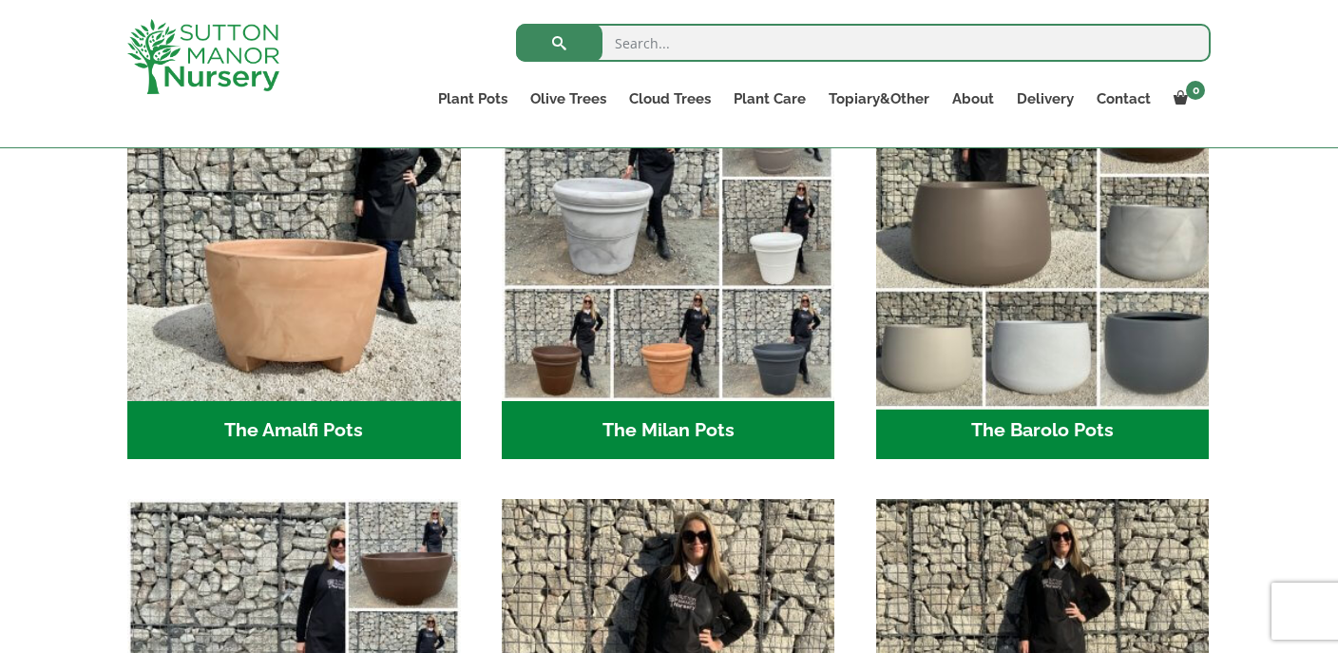
click at [1025, 307] on img "Visit product category The Barolo Pots" at bounding box center [1043, 234] width 350 height 350
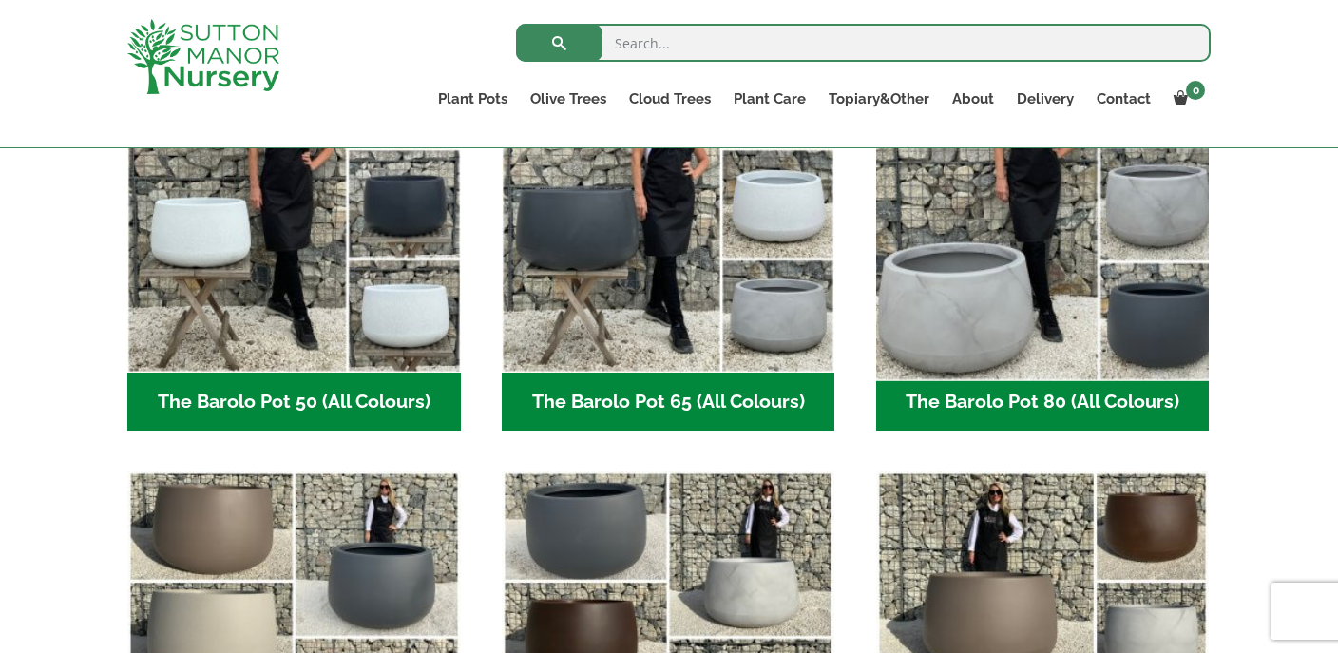
scroll to position [583, 0]
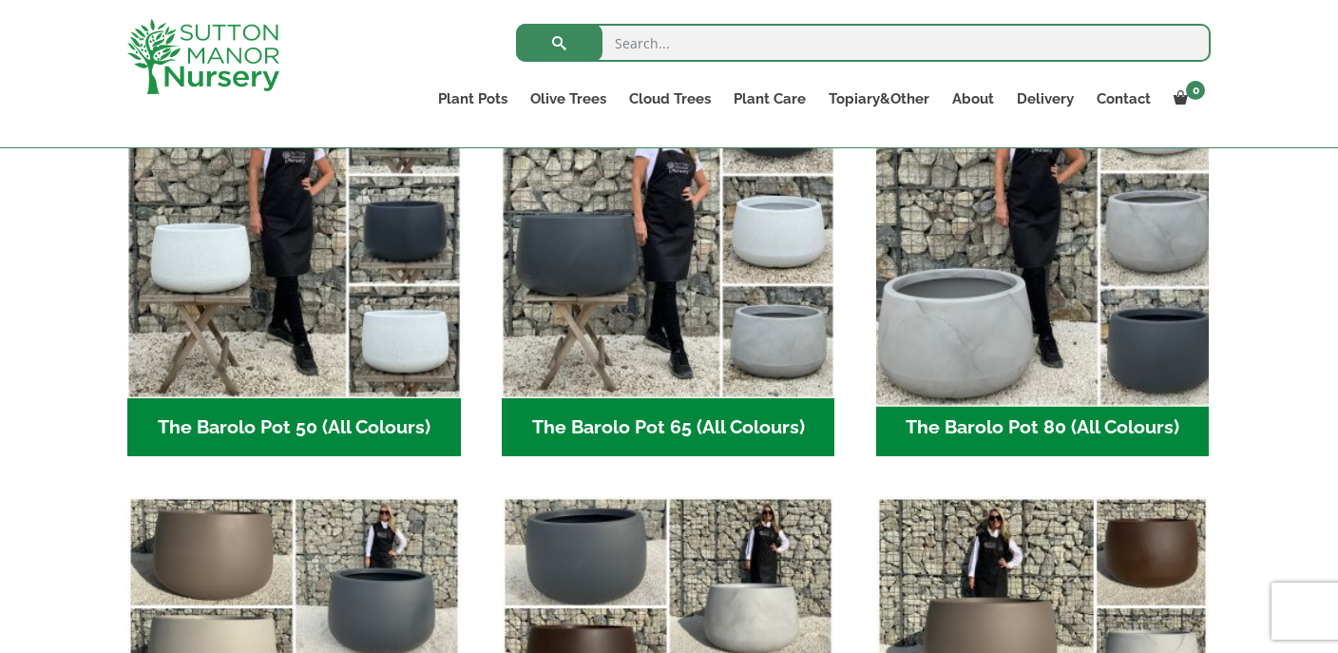
click at [1142, 283] on img "Visit product category The Barolo Pot 80 (All Colours)" at bounding box center [1043, 231] width 350 height 350
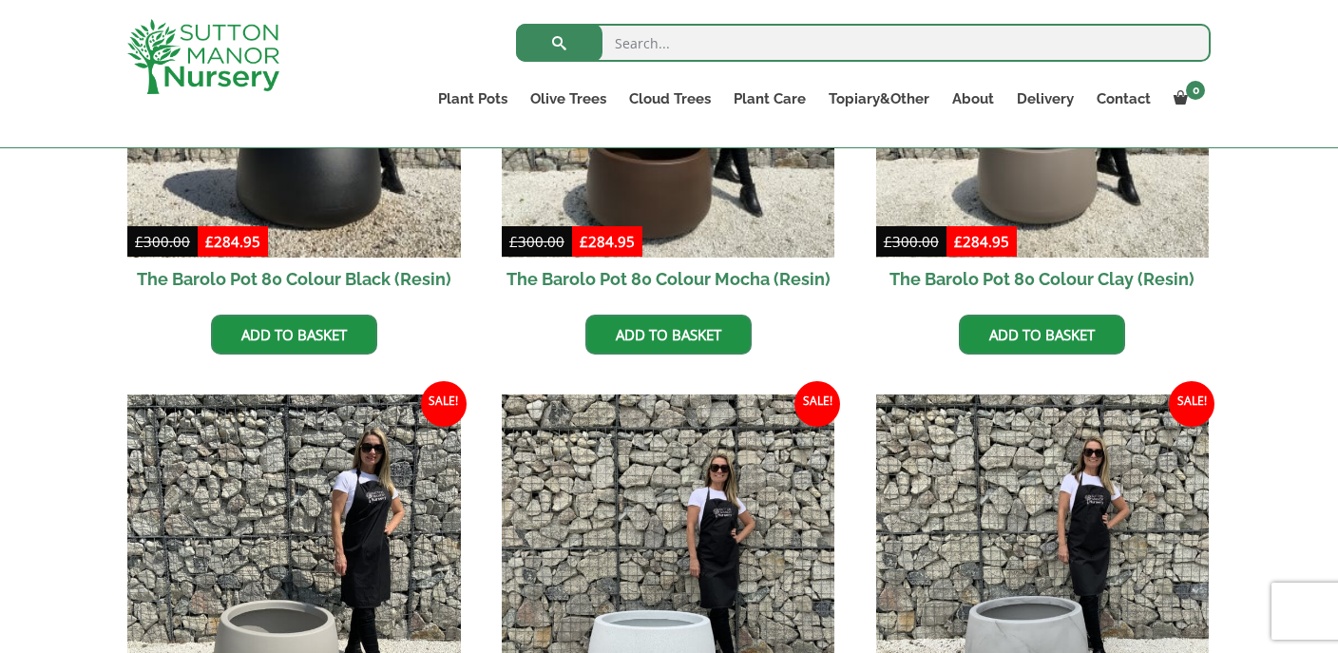
scroll to position [880, 0]
